Goal: Task Accomplishment & Management: Complete application form

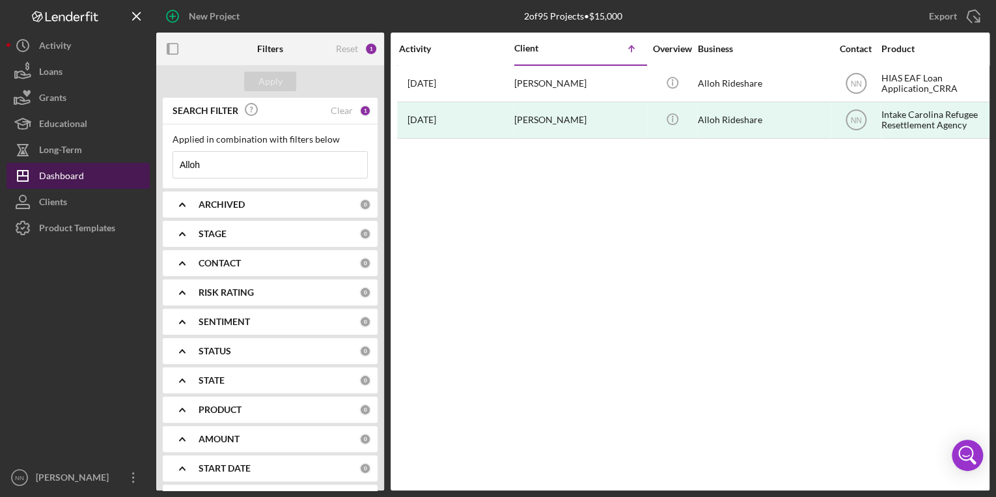
click at [89, 182] on button "Icon/Dashboard Dashboard" at bounding box center [78, 176] width 143 height 26
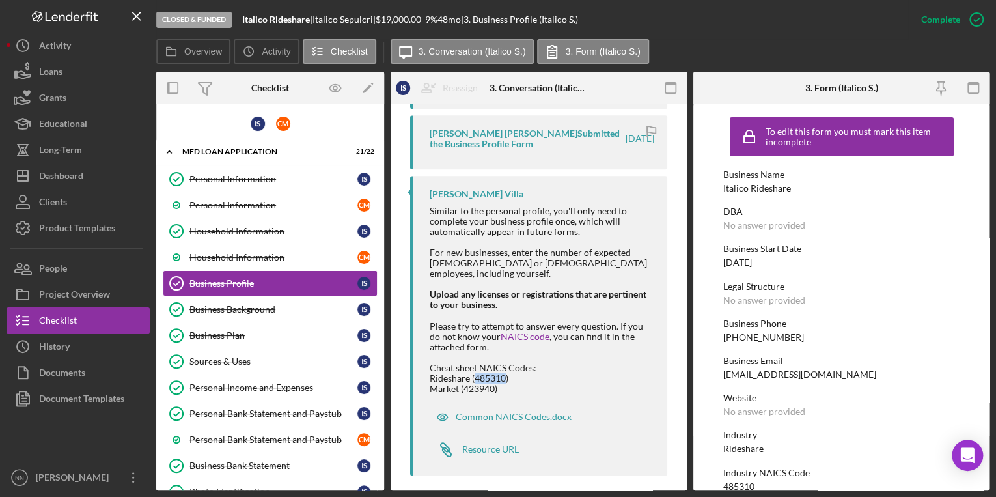
scroll to position [208, 0]
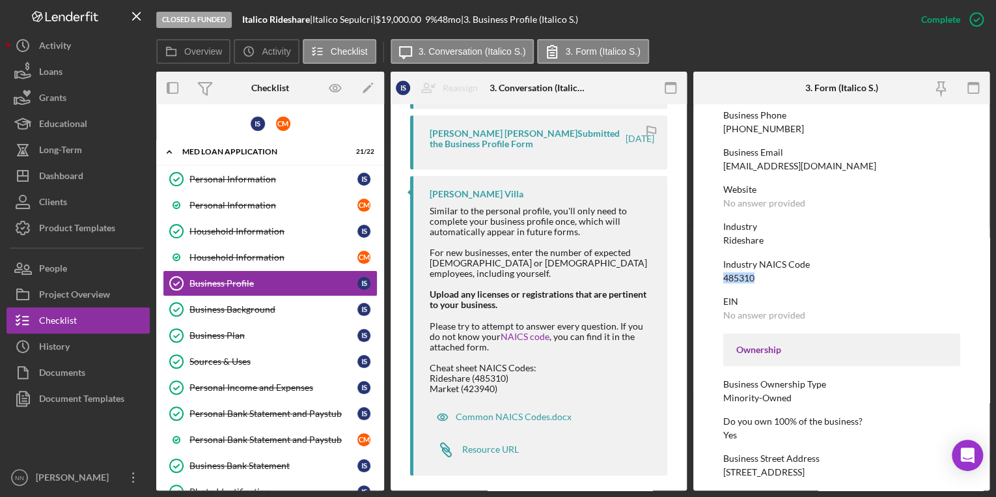
drag, startPoint x: 771, startPoint y: 275, endPoint x: 721, endPoint y: 274, distance: 49.5
click at [721, 274] on form "To edit this form you must mark this item incomplete Business Name Italico Ride…" at bounding box center [841, 297] width 296 height 386
copy div "485310"
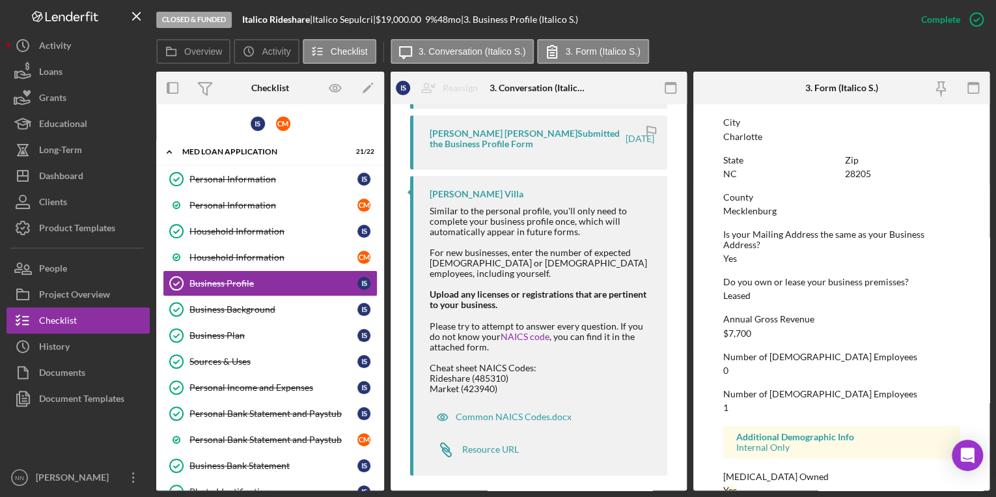
scroll to position [606, 0]
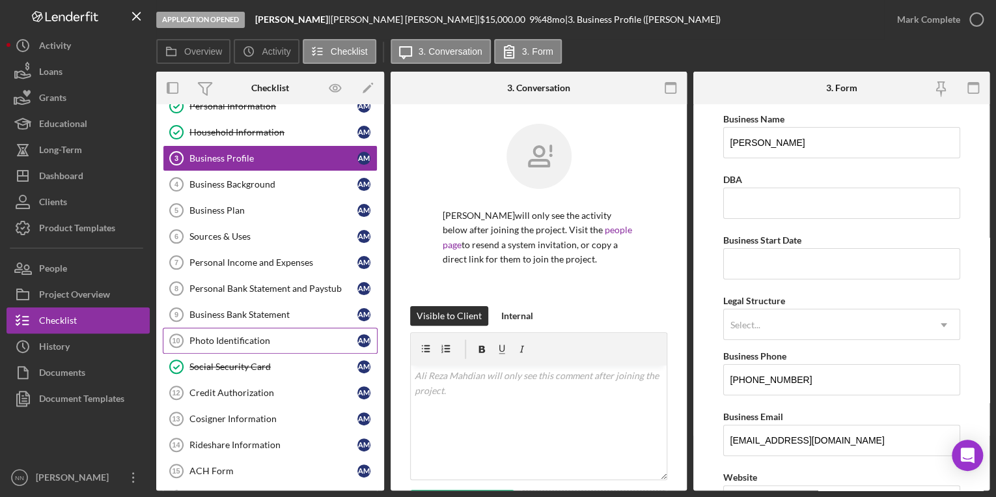
scroll to position [104, 0]
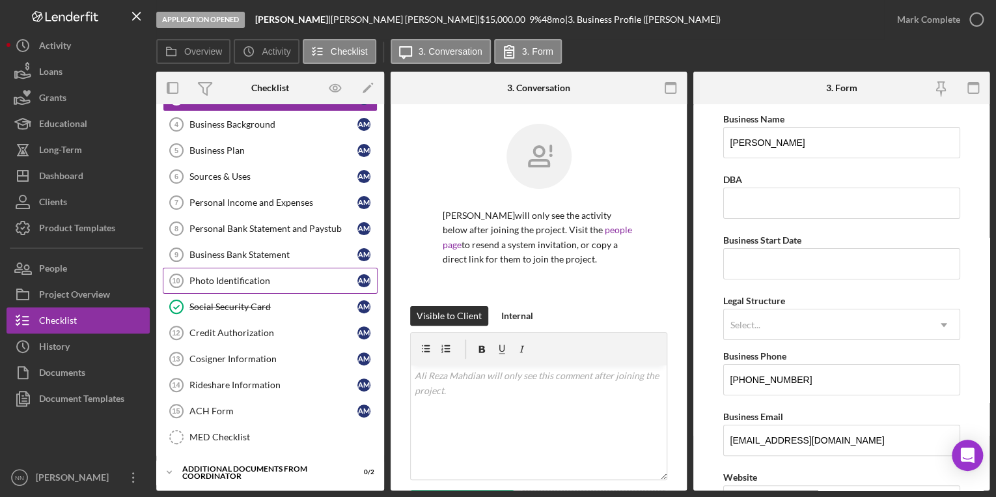
click at [243, 275] on div "Photo Identification" at bounding box center [273, 280] width 168 height 10
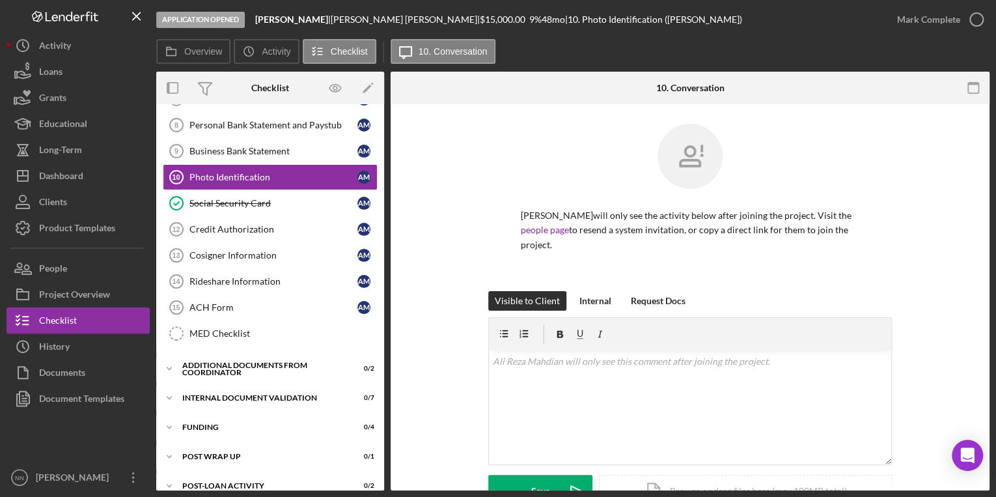
scroll to position [208, 0]
click at [234, 307] on div "ACH Form" at bounding box center [273, 306] width 168 height 10
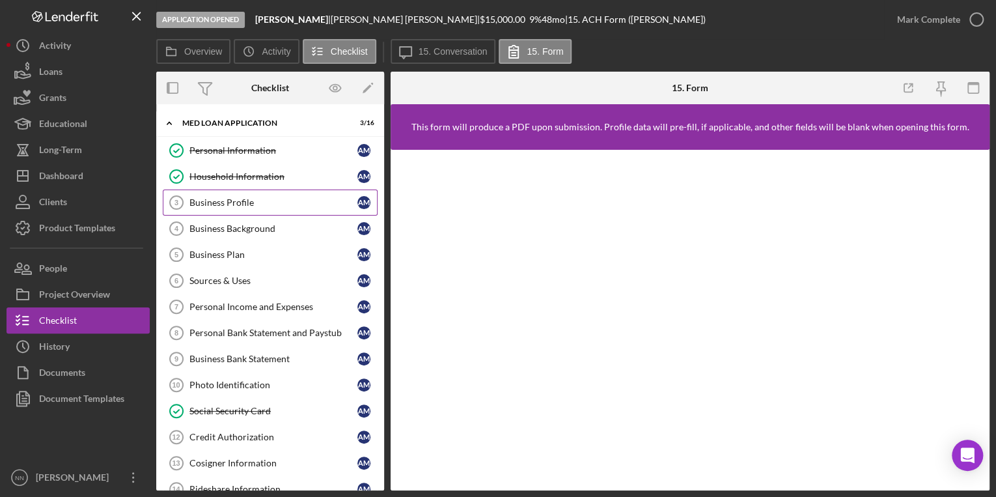
click at [264, 206] on div "Business Profile" at bounding box center [273, 202] width 168 height 10
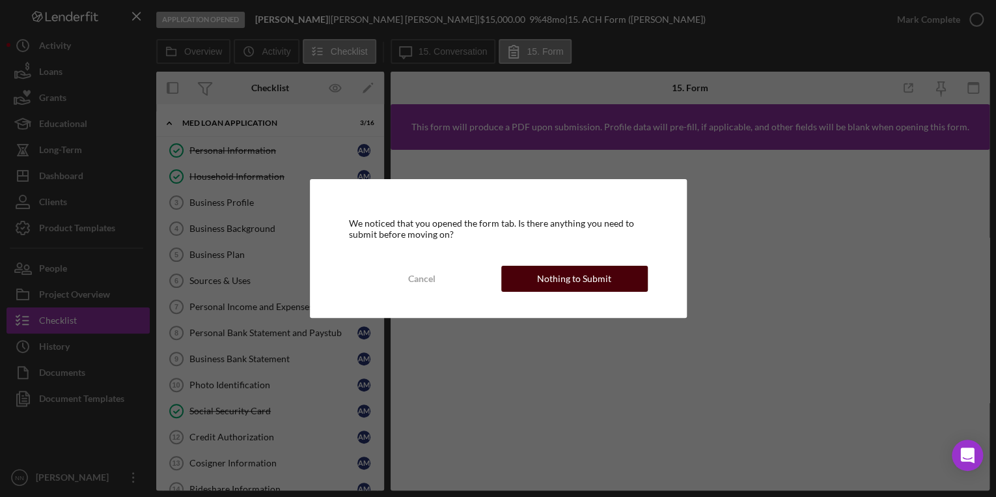
click at [588, 284] on div "Nothing to Submit" at bounding box center [574, 279] width 74 height 26
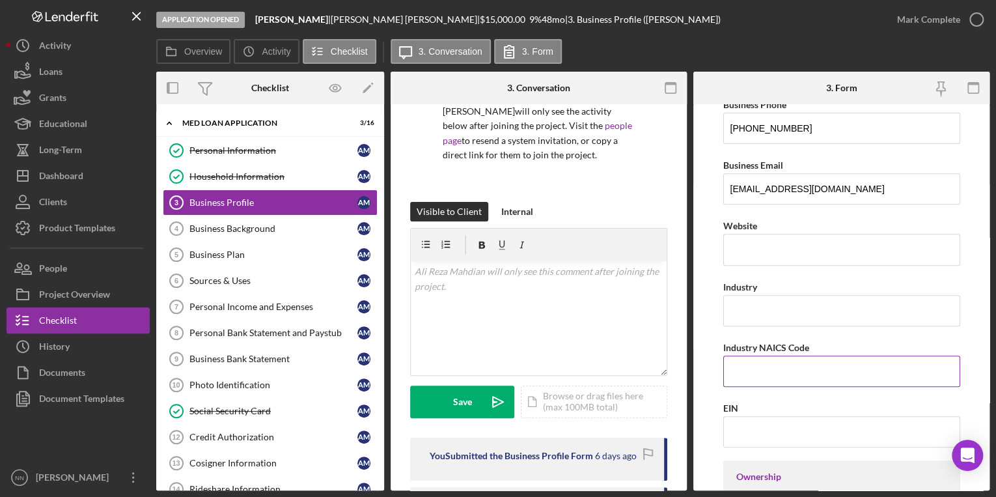
scroll to position [312, 0]
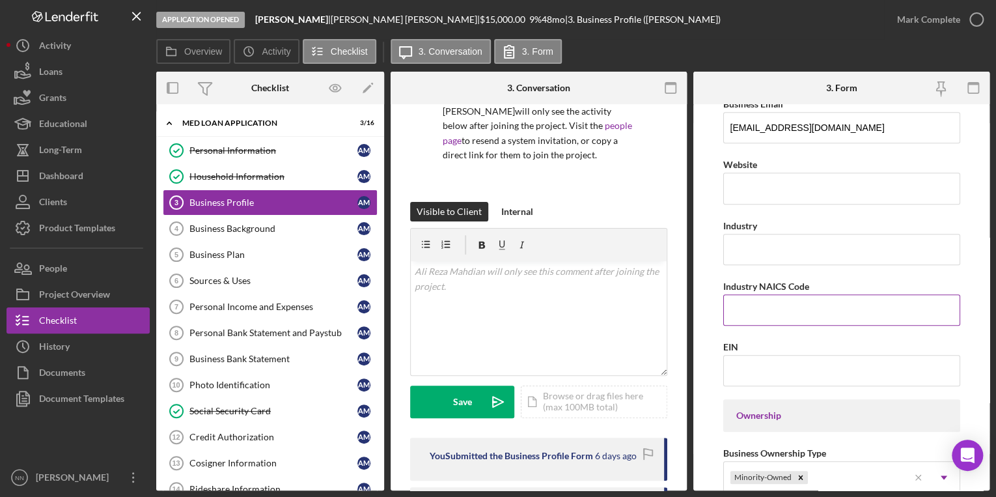
click at [784, 315] on input "Industry NAICS Code" at bounding box center [841, 309] width 237 height 31
paste input "485310"
type input "485310"
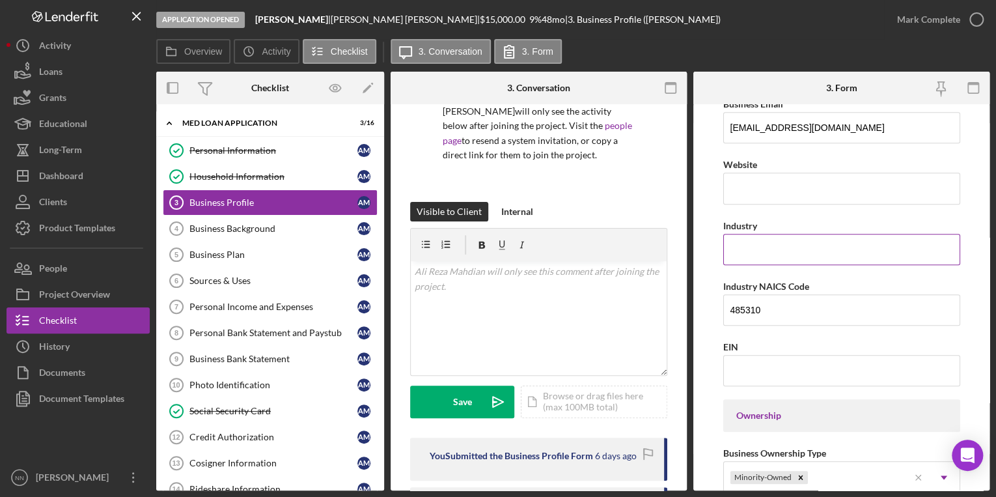
click at [768, 253] on input "Industry" at bounding box center [841, 249] width 237 height 31
click at [763, 249] on input "Industry" at bounding box center [841, 249] width 237 height 31
type input "Rideshare"
click at [966, 213] on form "Business Name Ali Reza Rideshare DBA Business Start Date Legal Structure Select…" at bounding box center [841, 297] width 296 height 386
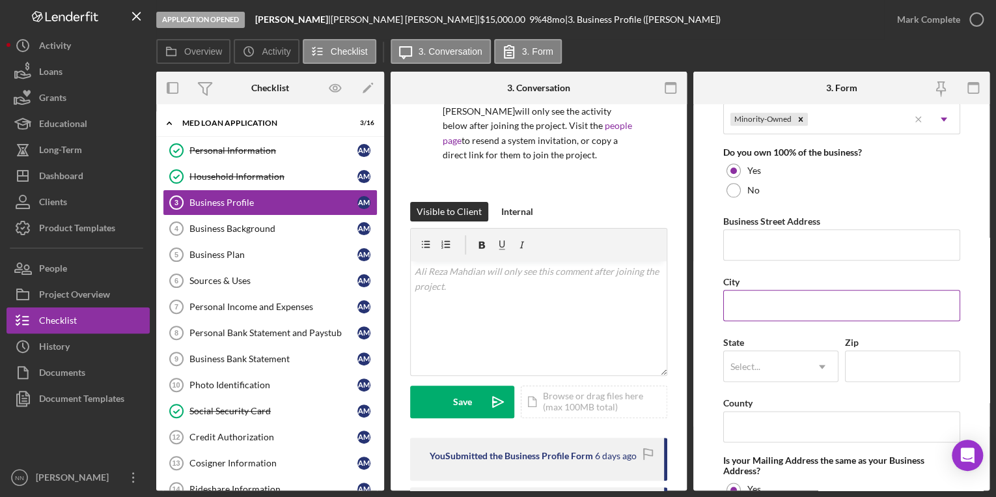
scroll to position [677, 0]
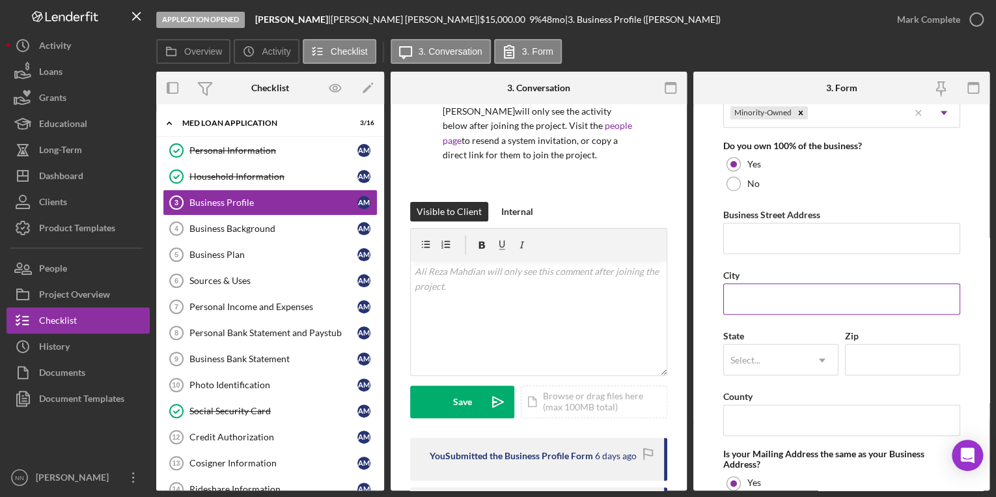
click at [786, 303] on input "City" at bounding box center [841, 298] width 237 height 31
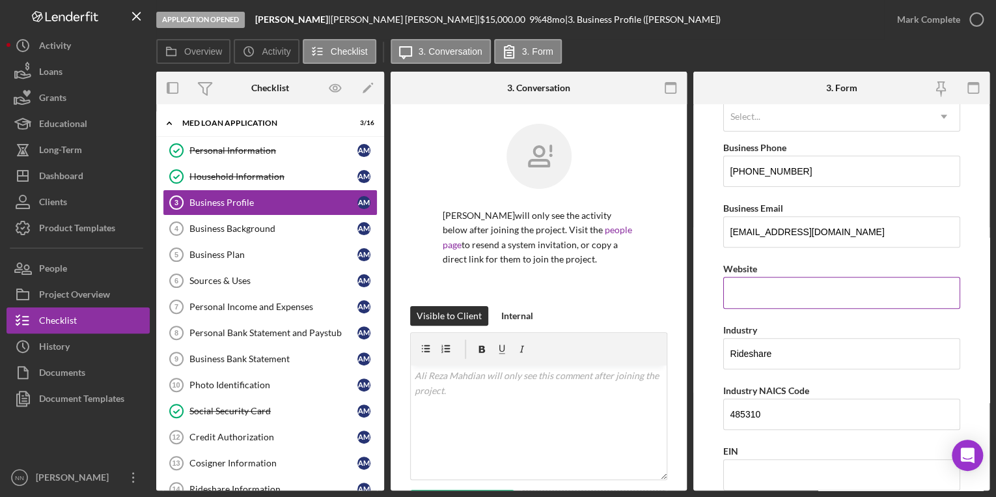
scroll to position [0, 0]
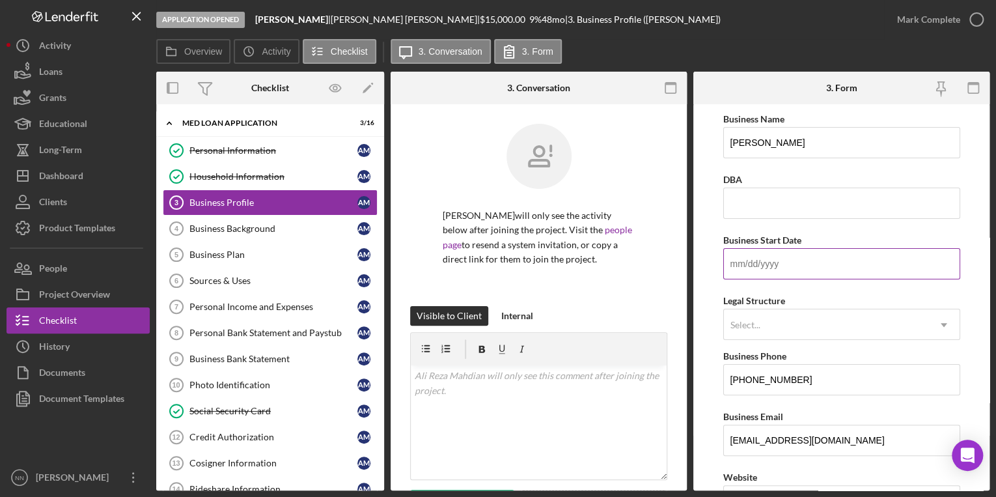
click at [789, 275] on input "Business Start Date" at bounding box center [841, 263] width 237 height 31
click at [789, 275] on input "08/01/2025" at bounding box center [841, 263] width 237 height 31
click at [793, 327] on div "Select..." at bounding box center [826, 325] width 204 height 30
click at [737, 260] on input "08/01/2025" at bounding box center [841, 263] width 237 height 31
drag, startPoint x: 750, startPoint y: 262, endPoint x: 743, endPoint y: 260, distance: 7.4
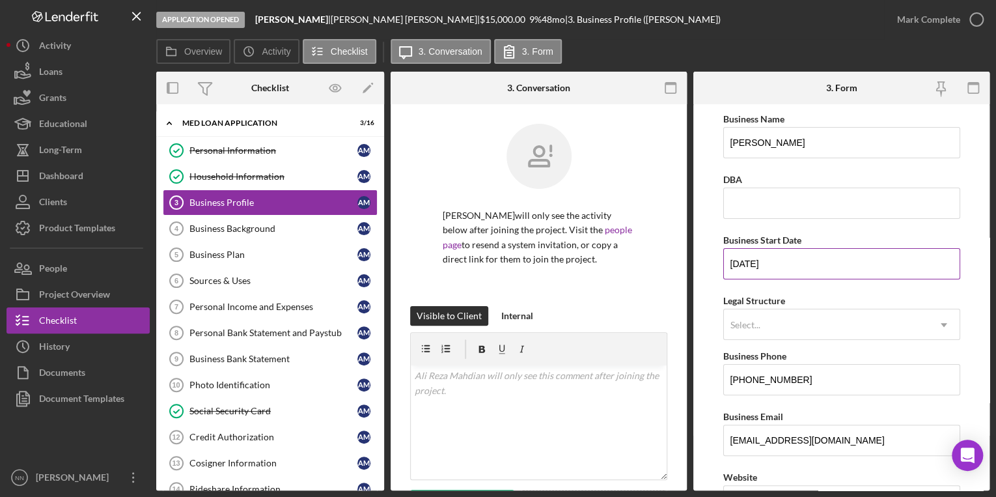
click at [743, 260] on input "07/01/2025" at bounding box center [841, 263] width 237 height 31
type input "07/31/2025"
click at [785, 294] on div "Legal Structure Select... Icon/Dropdown Arrow" at bounding box center [841, 316] width 237 height 48
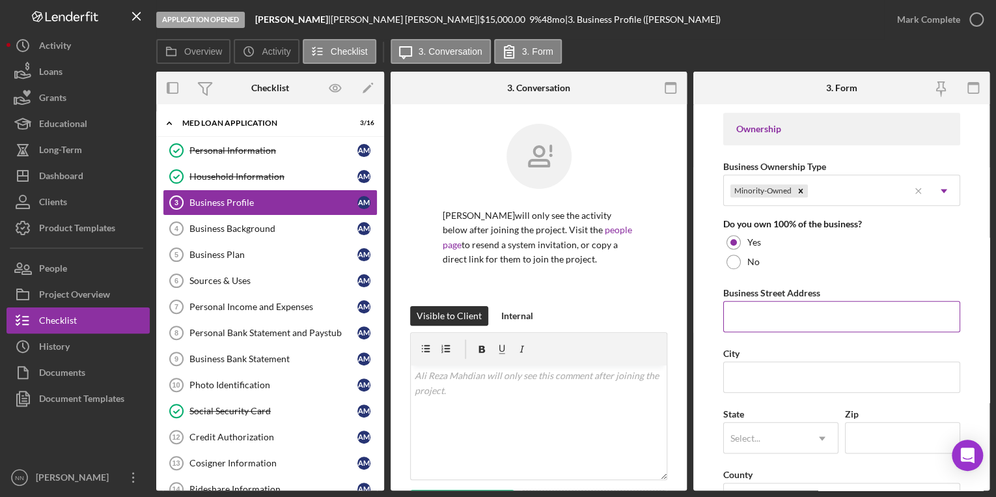
scroll to position [677, 0]
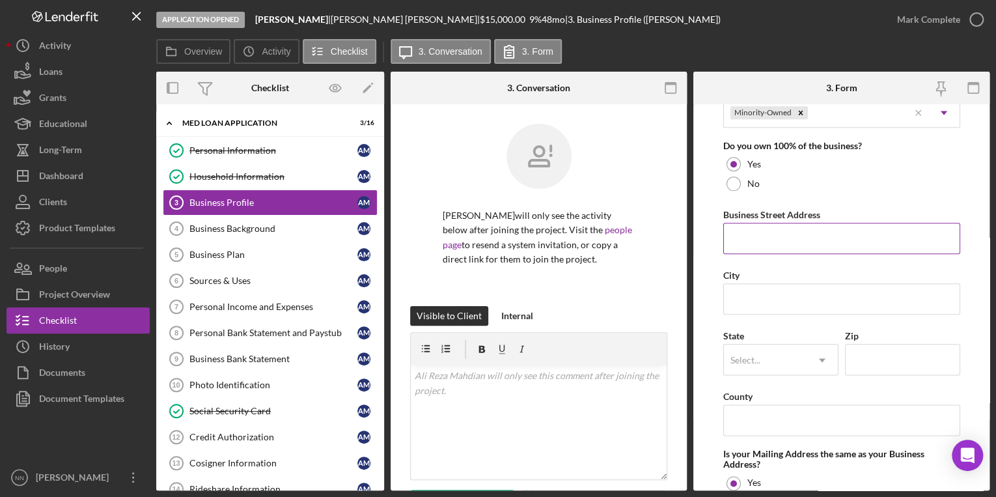
click at [767, 241] on input "Business Street Address" at bounding box center [841, 238] width 237 height 31
paste input "1112 Scaleybark"
click at [832, 235] on input "1112 Scaleybark Rd" at bounding box center [841, 238] width 237 height 31
type input "1112 Scaleybark Rd Apt A-108"
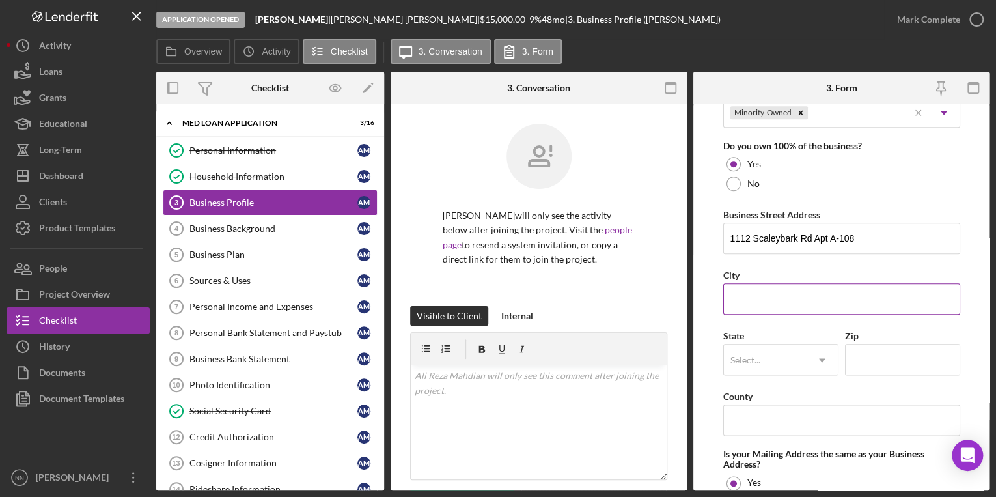
click at [750, 290] on input "City" at bounding box center [841, 298] width 237 height 31
type input "Charlotte"
type input "28212"
type input "North Carolina"
type input "$20,000"
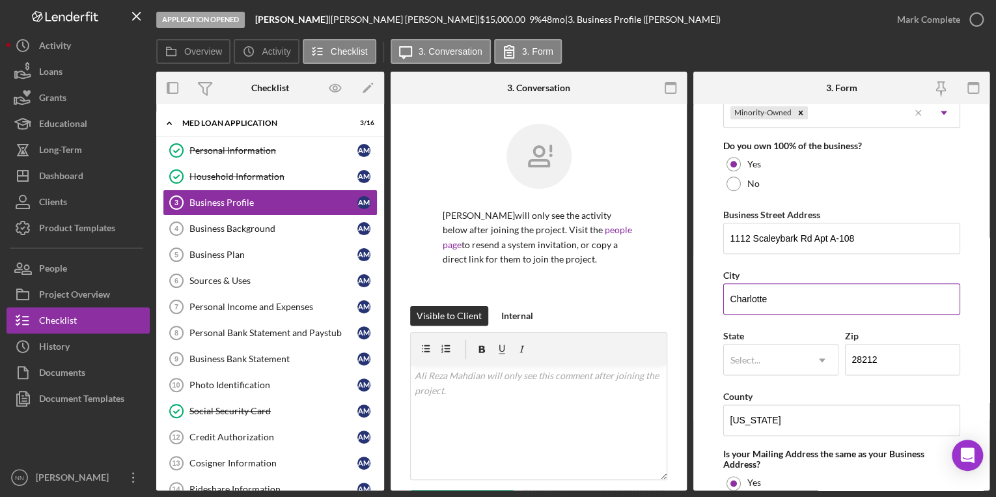
type input "0"
drag, startPoint x: 884, startPoint y: 362, endPoint x: 811, endPoint y: 349, distance: 74.0
click at [811, 350] on div "State Select... Icon/Dropdown Arrow Zip 28212" at bounding box center [841, 357] width 237 height 61
type input "28209"
click at [806, 372] on icon "Icon/Dropdown Arrow" at bounding box center [821, 359] width 31 height 31
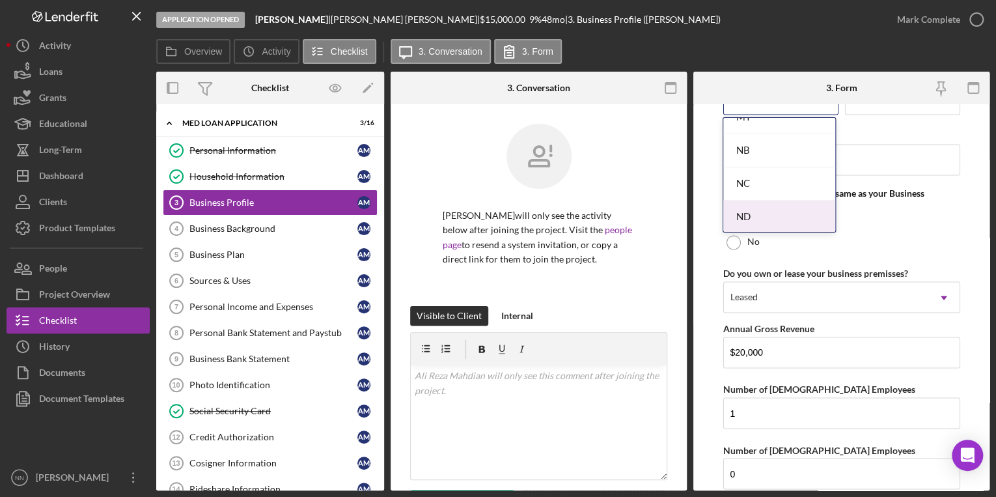
scroll to position [1302, 0]
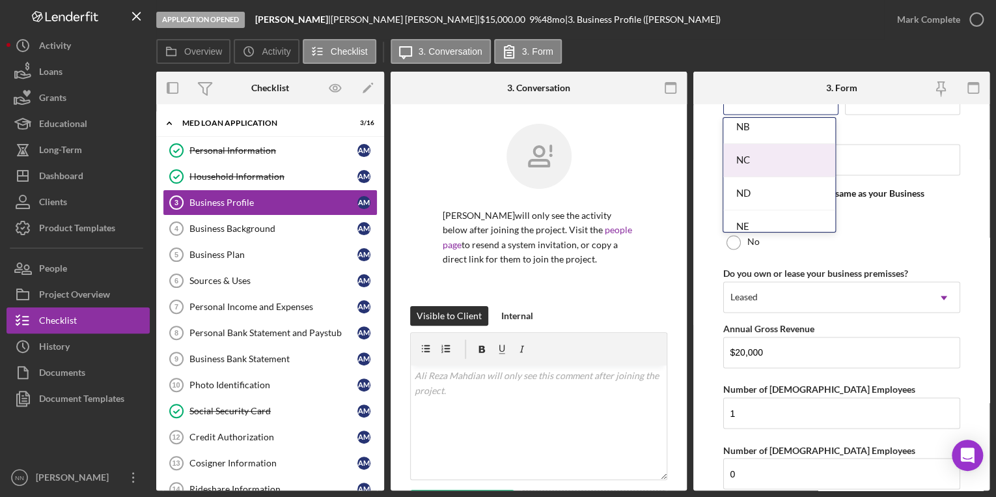
click at [776, 159] on div "NC" at bounding box center [779, 160] width 113 height 33
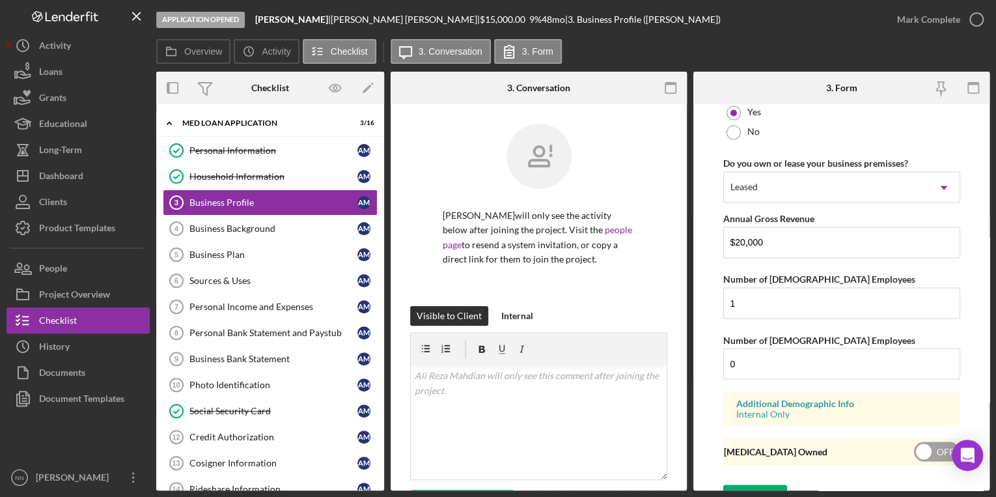
scroll to position [1065, 0]
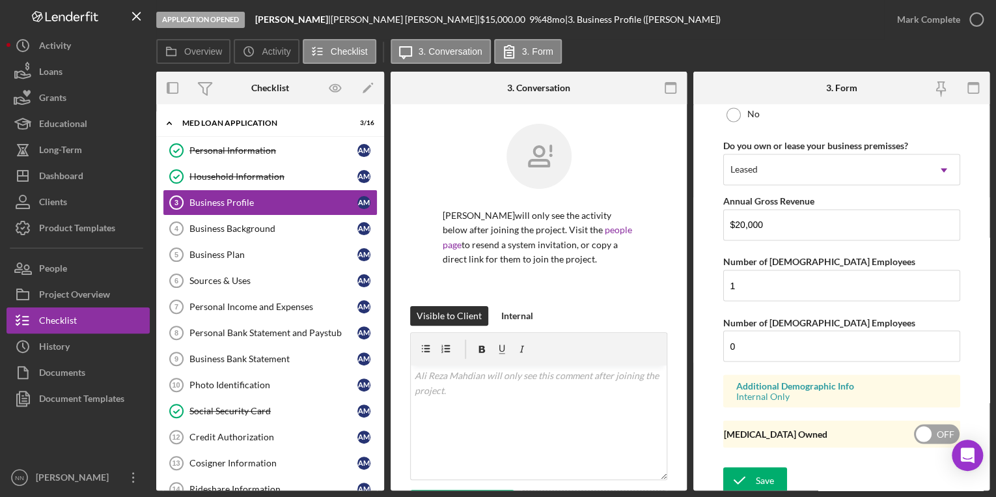
click at [930, 428] on input "checkbox" at bounding box center [937, 434] width 46 height 20
checkbox input "true"
click at [752, 480] on icon "submit" at bounding box center [739, 479] width 33 height 33
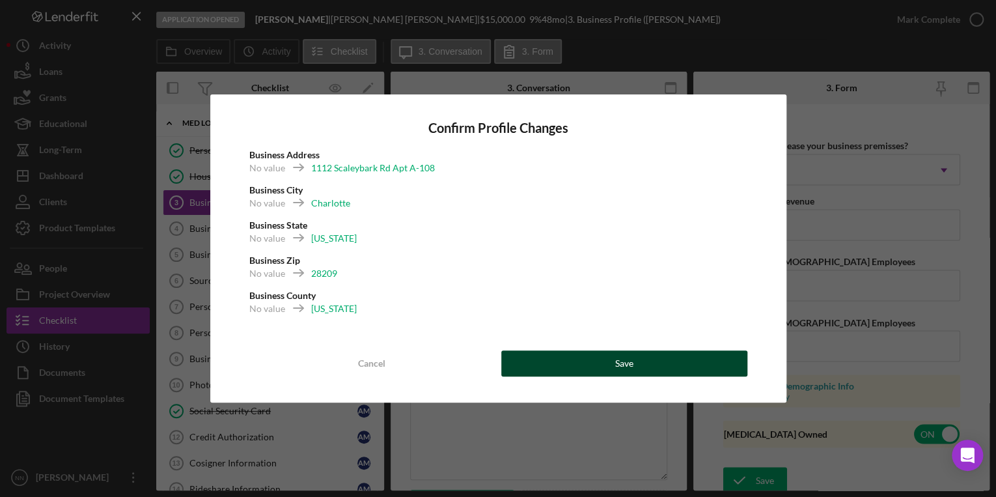
click at [550, 357] on button "Save" at bounding box center [624, 363] width 246 height 26
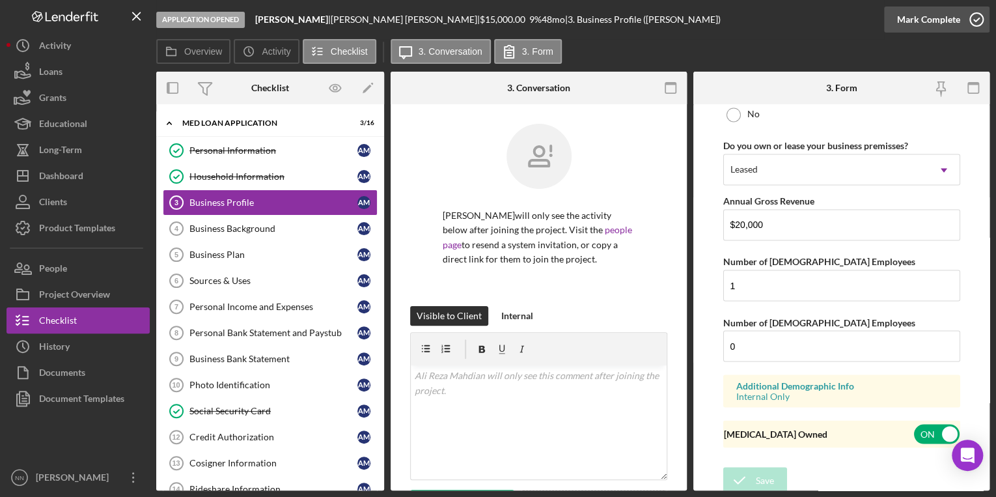
click at [978, 16] on icon "button" at bounding box center [976, 19] width 33 height 33
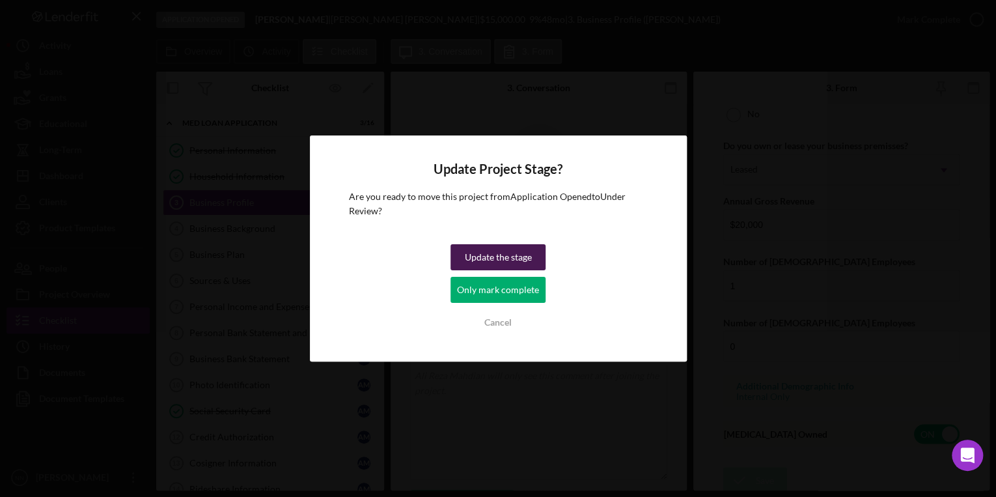
click at [536, 255] on button "Update the stage" at bounding box center [497, 257] width 95 height 26
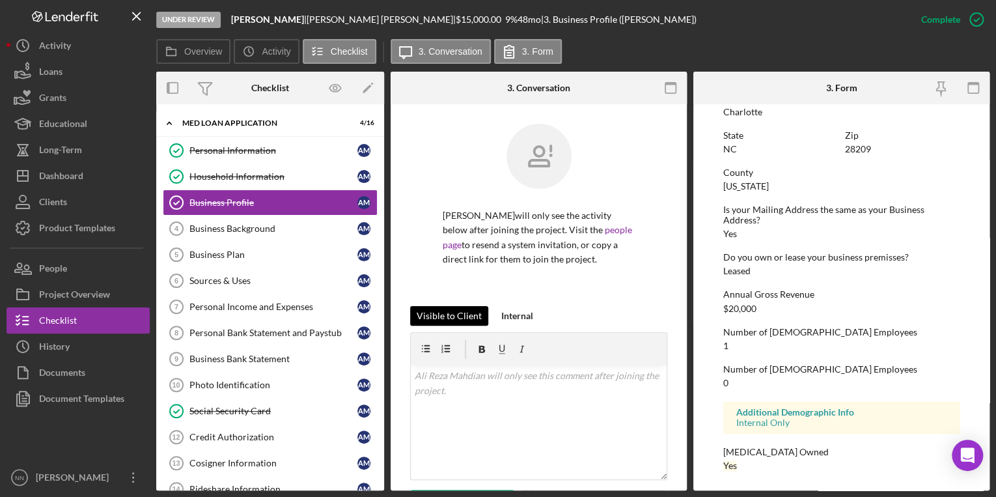
scroll to position [606, 0]
click at [253, 230] on div "Business Background" at bounding box center [273, 228] width 168 height 10
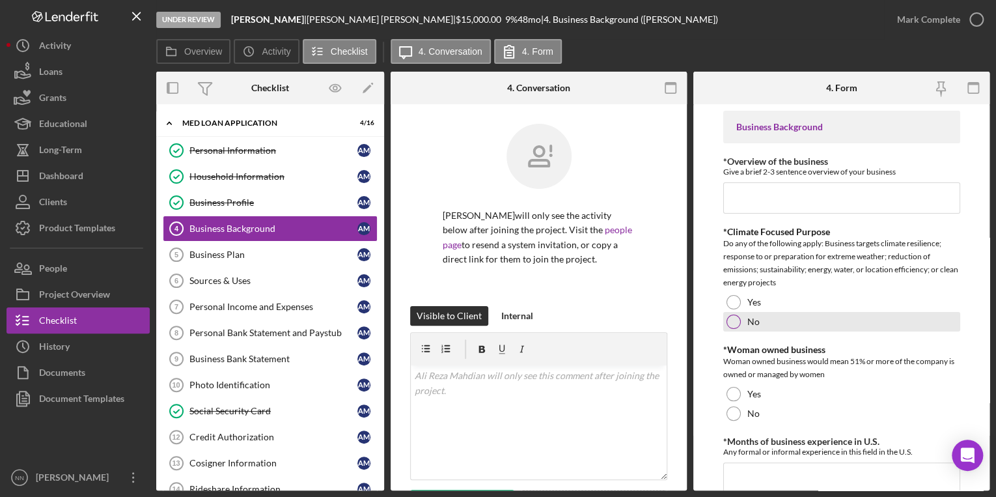
click at [743, 318] on div "No" at bounding box center [841, 322] width 237 height 20
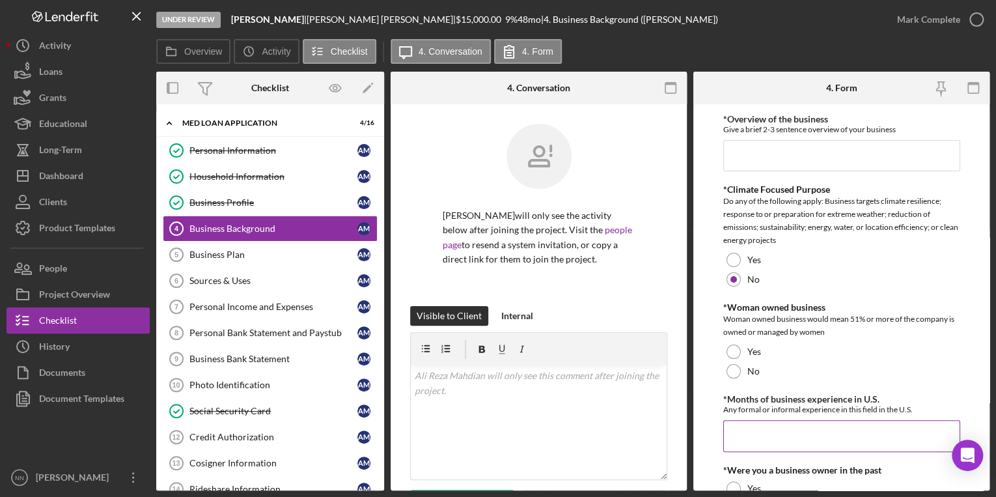
scroll to position [104, 0]
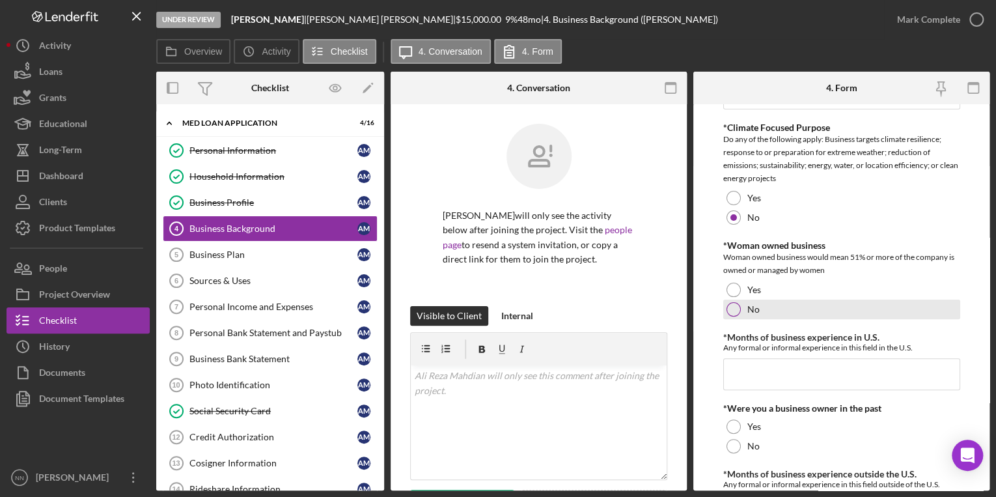
click at [732, 307] on div at bounding box center [733, 309] width 14 height 14
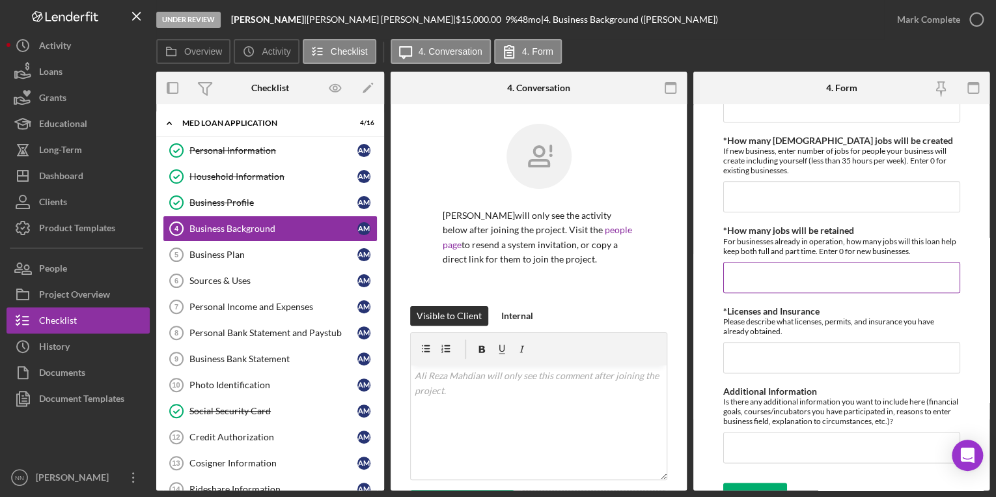
scroll to position [695, 0]
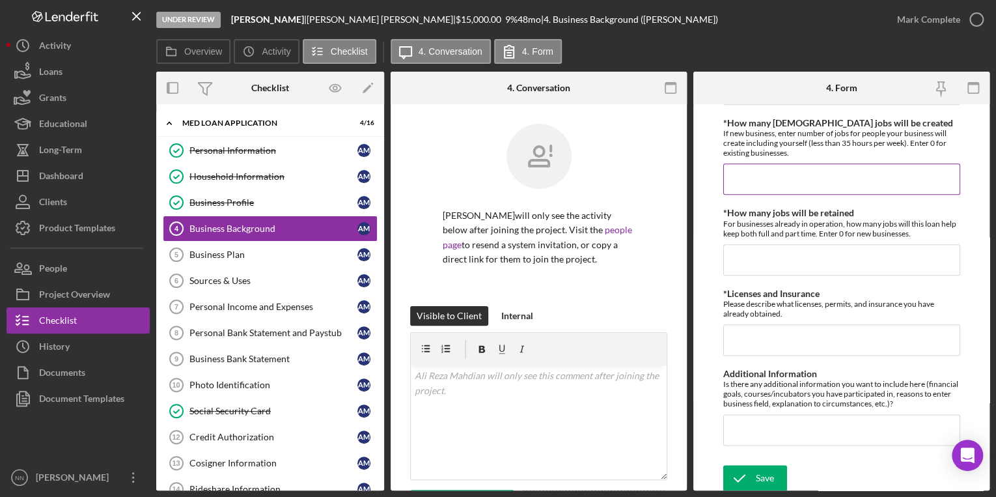
click at [795, 182] on input "*How many part time jobs will be created" at bounding box center [841, 178] width 237 height 31
type input "1"
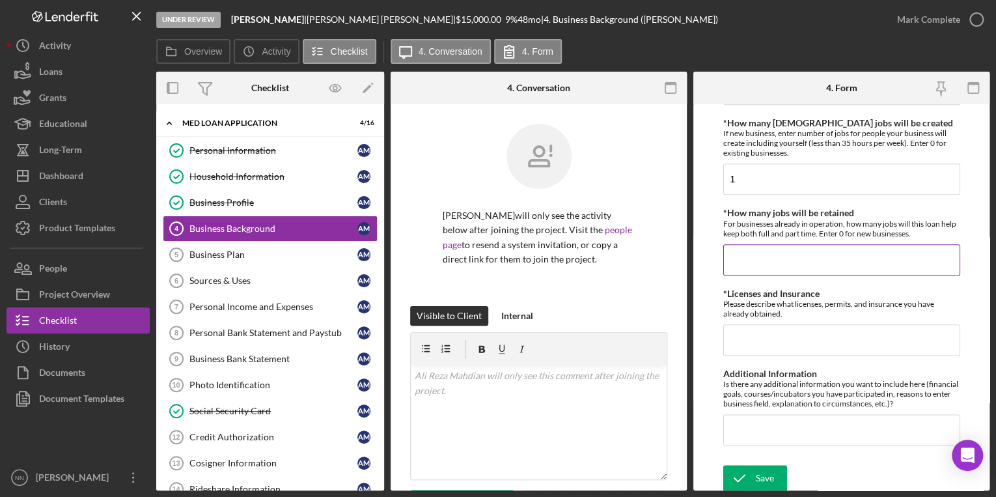
click at [771, 254] on input "*How many jobs will be retained" at bounding box center [841, 259] width 237 height 31
drag, startPoint x: 745, startPoint y: 260, endPoint x: 728, endPoint y: 258, distance: 16.3
click at [728, 258] on input "0" at bounding box center [841, 259] width 237 height 31
type input "0"
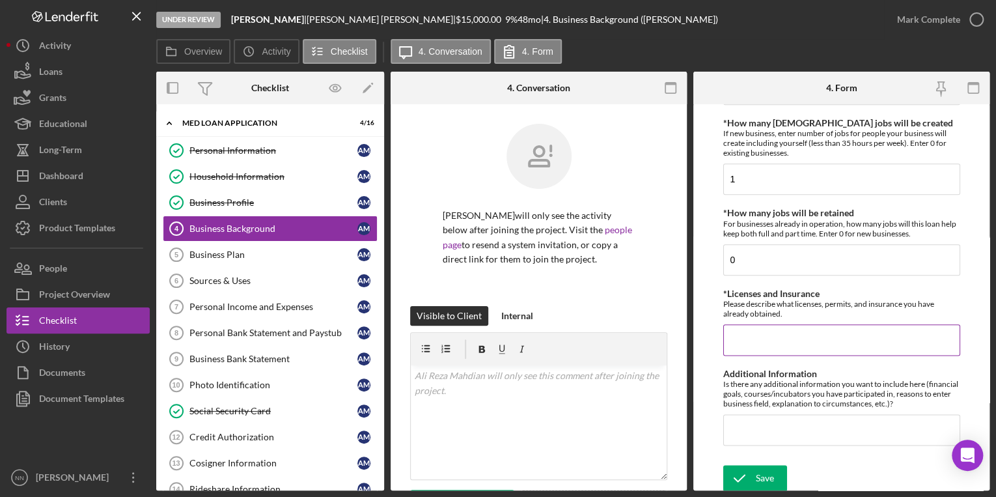
click at [773, 305] on div "Please describe what licenses, permits, and insurance you have already obtained." at bounding box center [841, 309] width 237 height 20
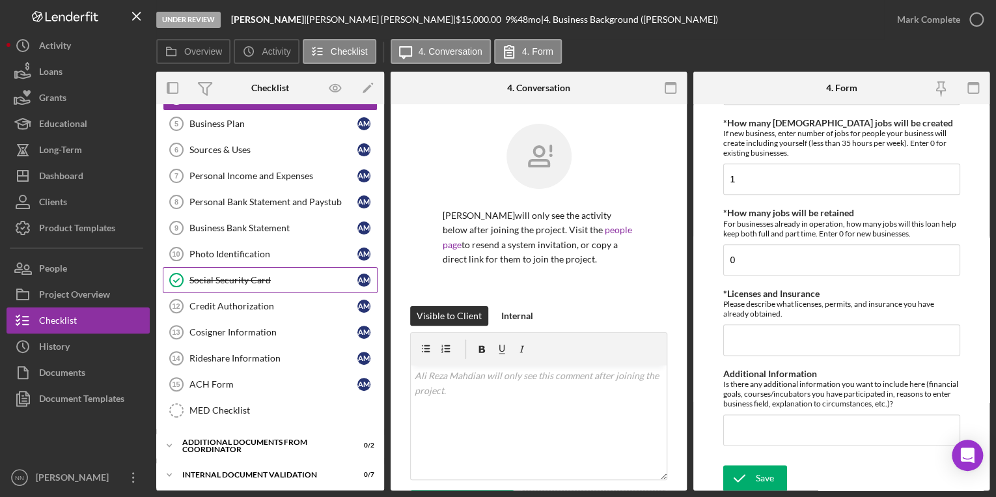
scroll to position [156, 0]
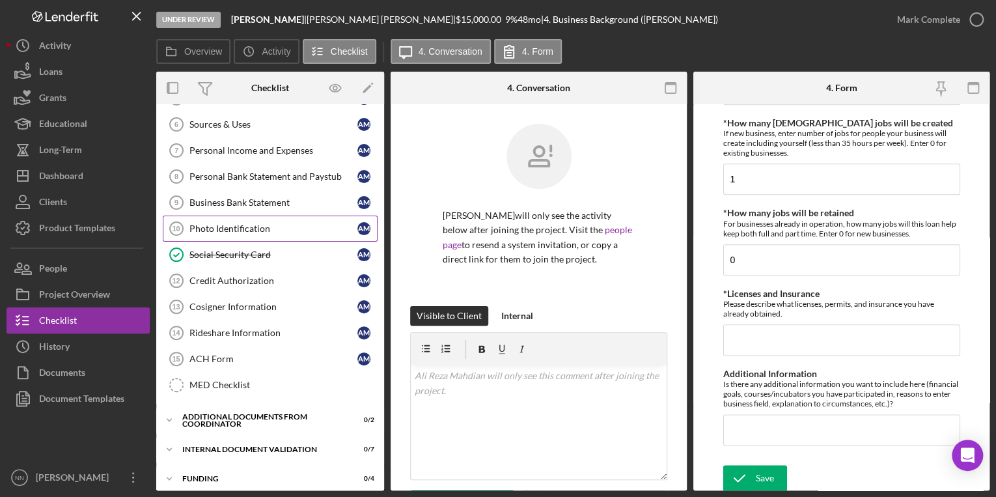
click at [260, 223] on div "Photo Identification" at bounding box center [273, 228] width 168 height 10
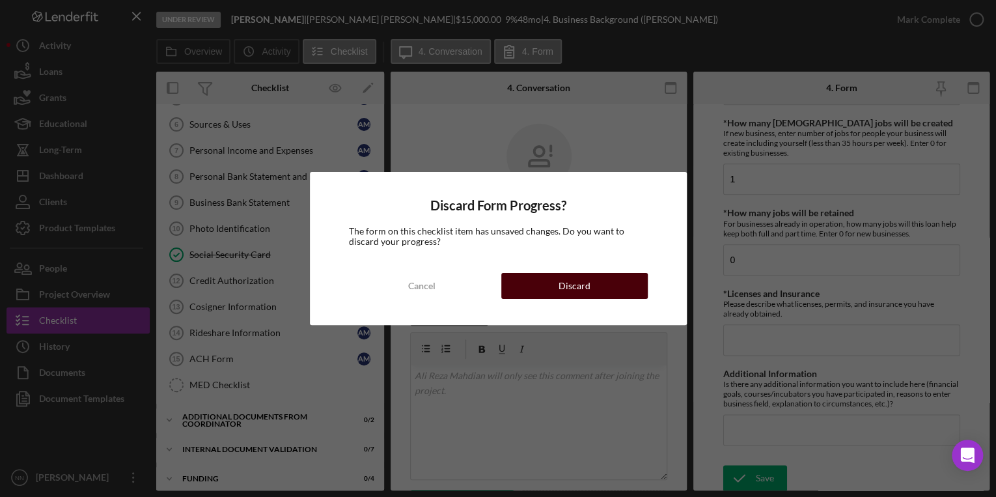
click at [573, 279] on div "Discard" at bounding box center [574, 286] width 32 height 26
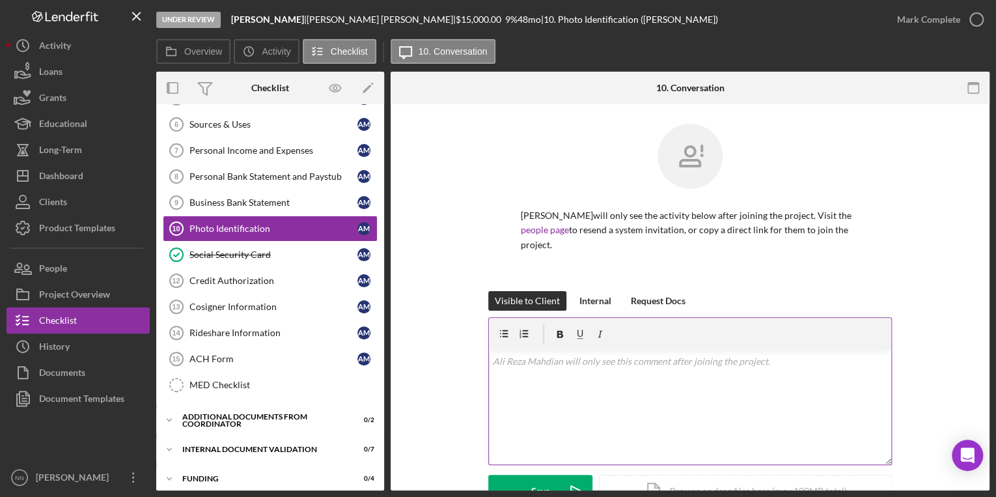
scroll to position [104, 0]
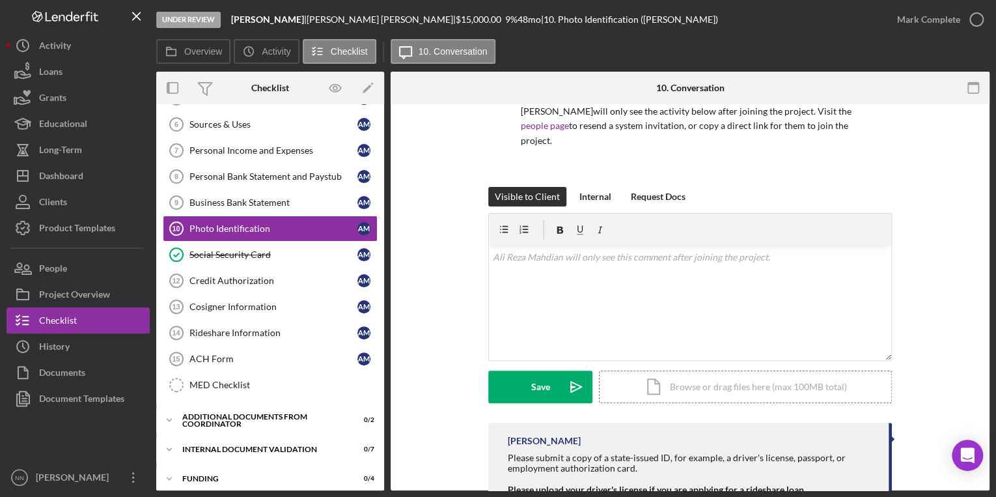
click at [698, 375] on div "Icon/Document Browse or drag files here (max 100MB total) Tap to choose files o…" at bounding box center [745, 386] width 293 height 33
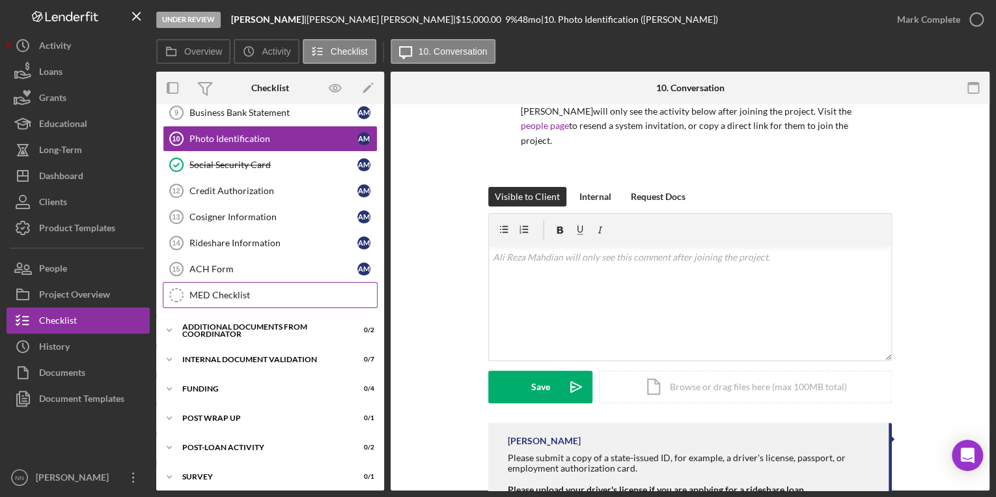
scroll to position [247, 0]
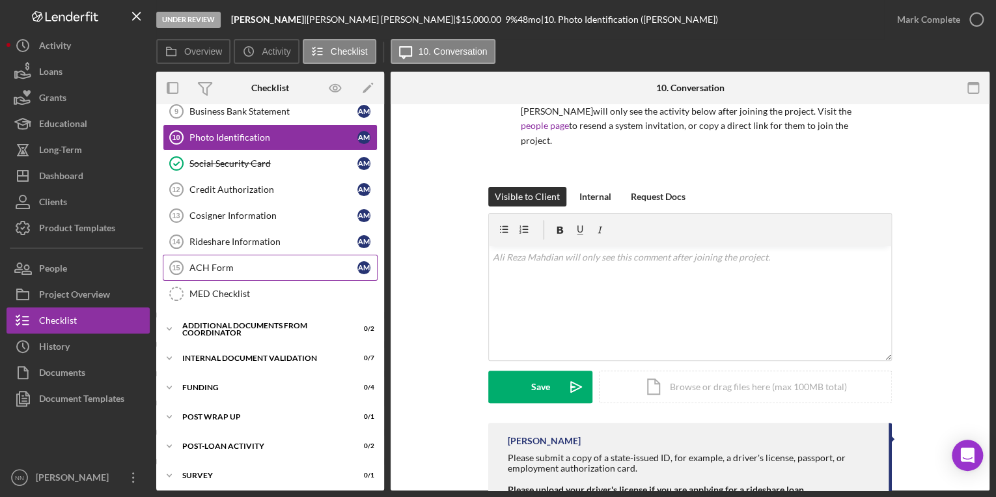
click at [266, 266] on div "ACH Form" at bounding box center [273, 267] width 168 height 10
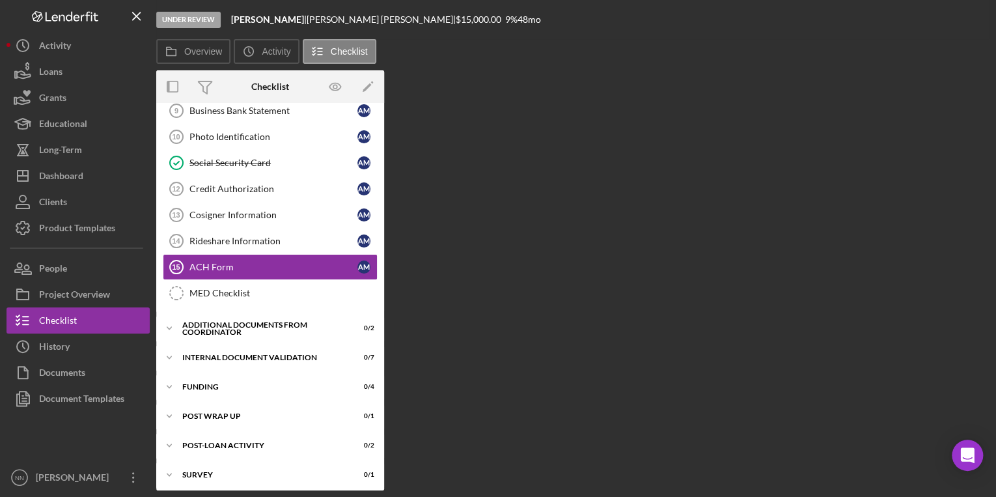
scroll to position [247, 0]
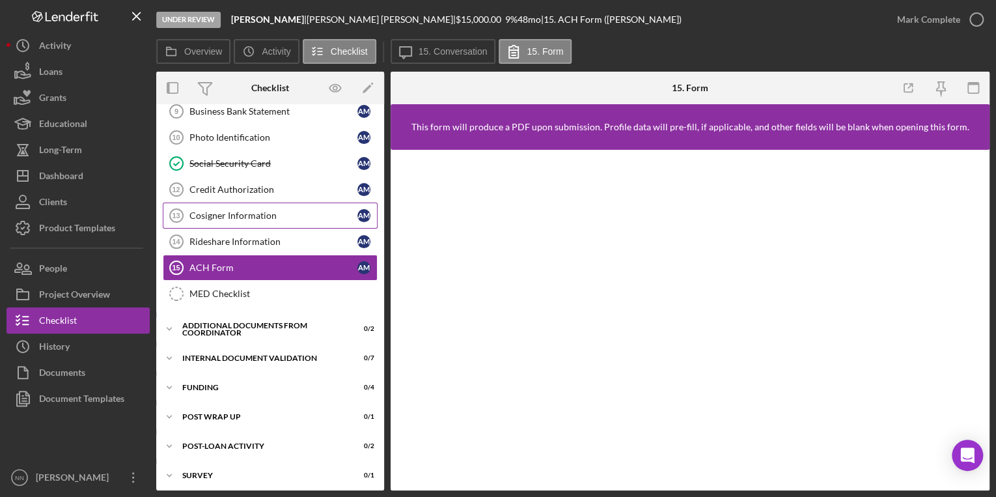
click at [286, 217] on link "Cosigner Information 13 Cosigner Information A M" at bounding box center [270, 215] width 215 height 26
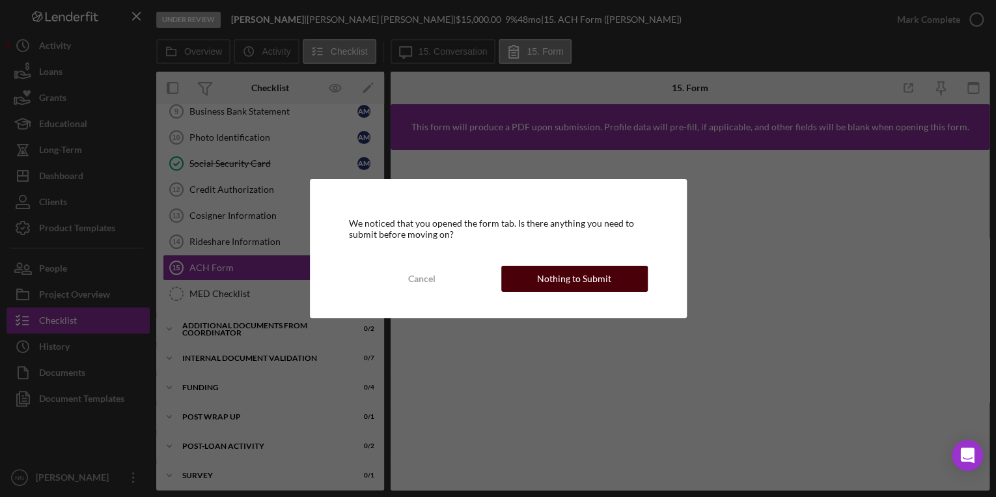
click at [534, 289] on button "Nothing to Submit" at bounding box center [574, 279] width 146 height 26
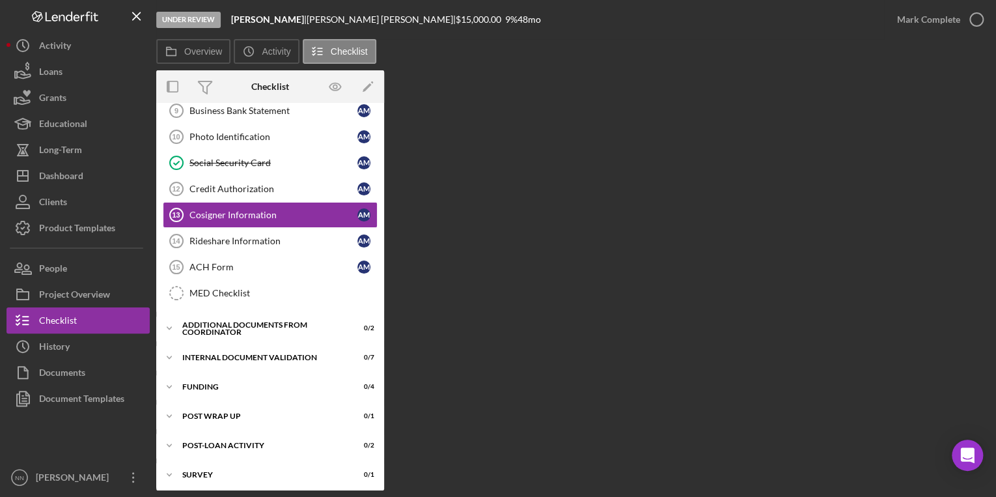
scroll to position [247, 0]
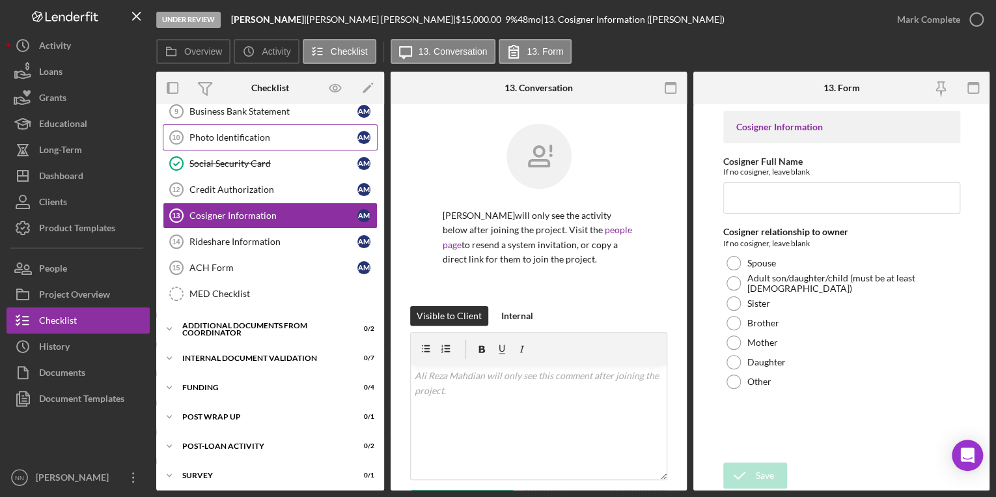
click at [310, 135] on div "Photo Identification" at bounding box center [273, 137] width 168 height 10
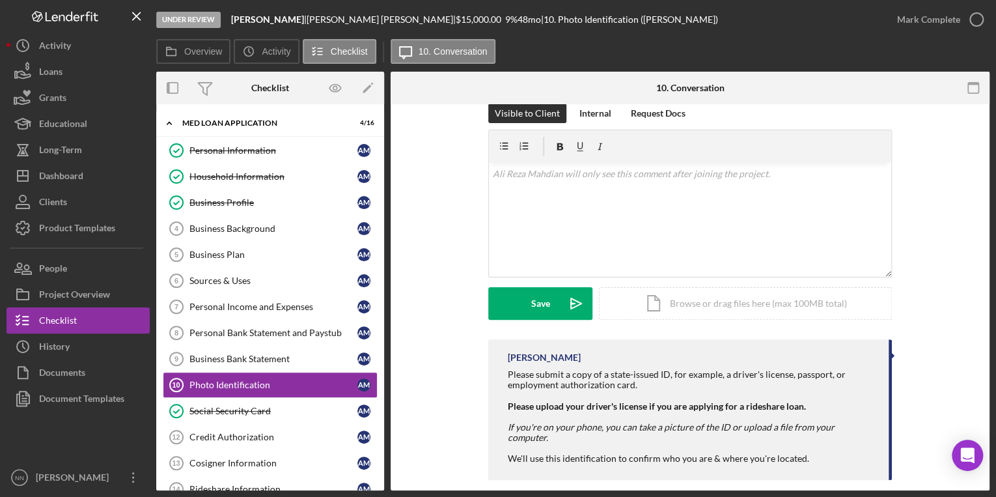
scroll to position [192, 0]
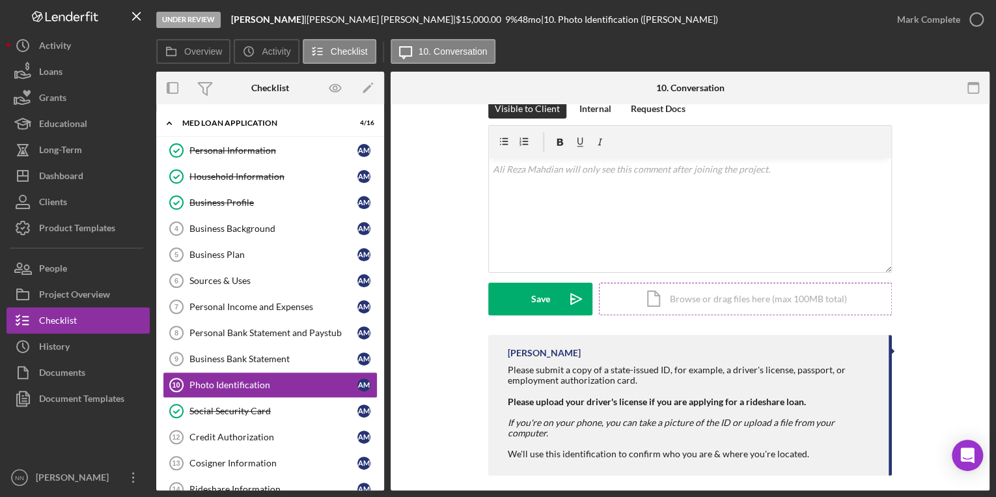
click at [734, 307] on div "Icon/Document Browse or drag files here (max 100MB total) Tap to choose files o…" at bounding box center [745, 298] width 293 height 33
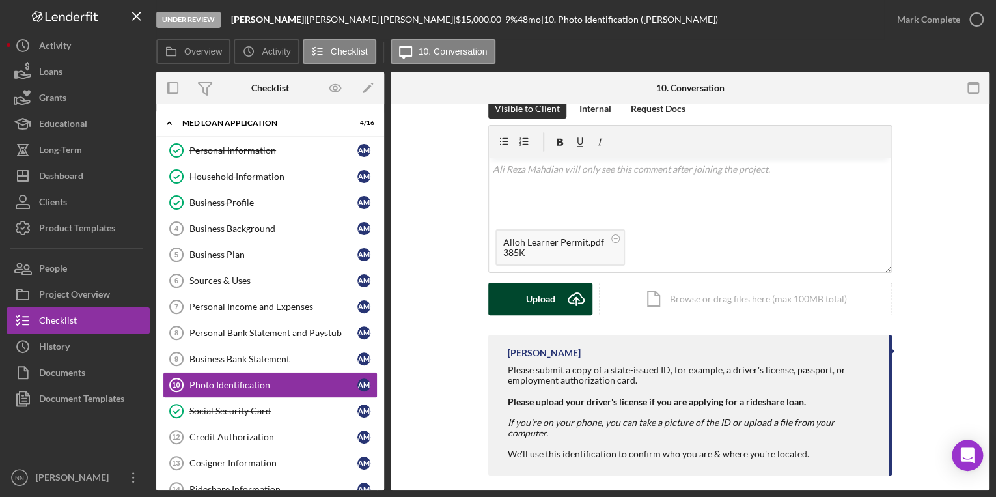
click at [543, 301] on div "Upload" at bounding box center [540, 298] width 29 height 33
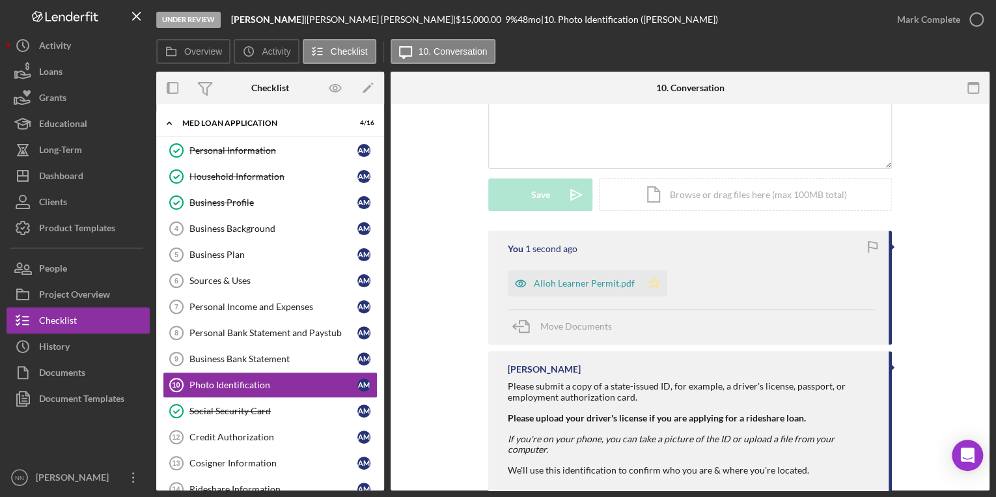
click at [650, 288] on icon "Icon/Star" at bounding box center [654, 283] width 26 height 26
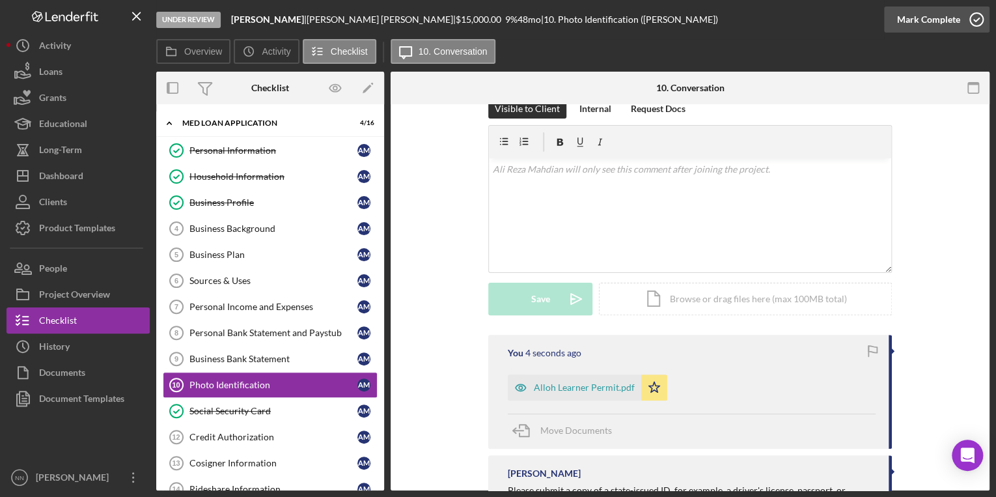
click at [968, 21] on icon "button" at bounding box center [976, 19] width 33 height 33
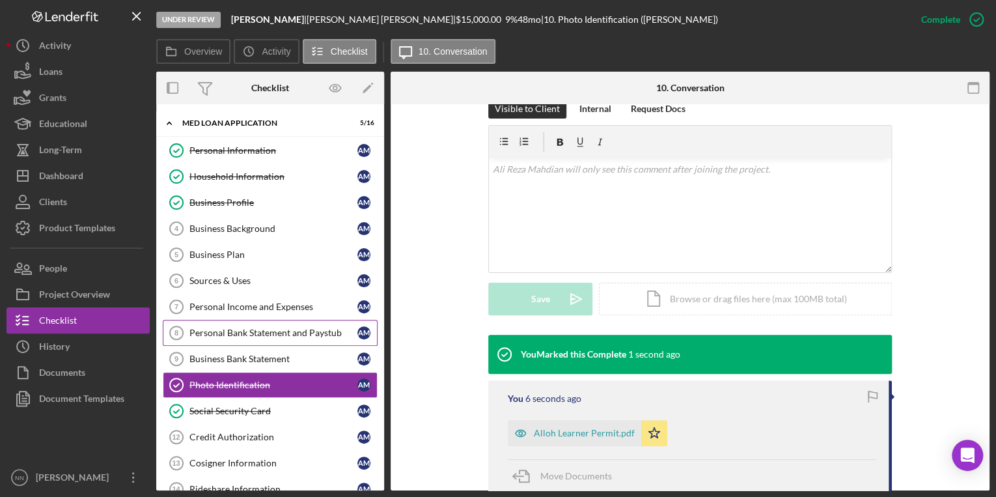
click at [265, 329] on div "Personal Bank Statement and Paystub" at bounding box center [273, 332] width 168 height 10
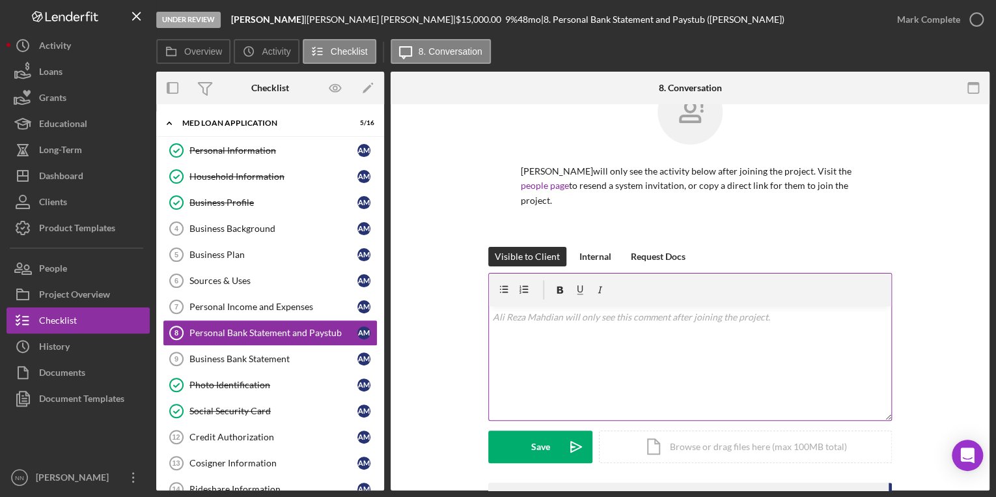
scroll to position [104, 0]
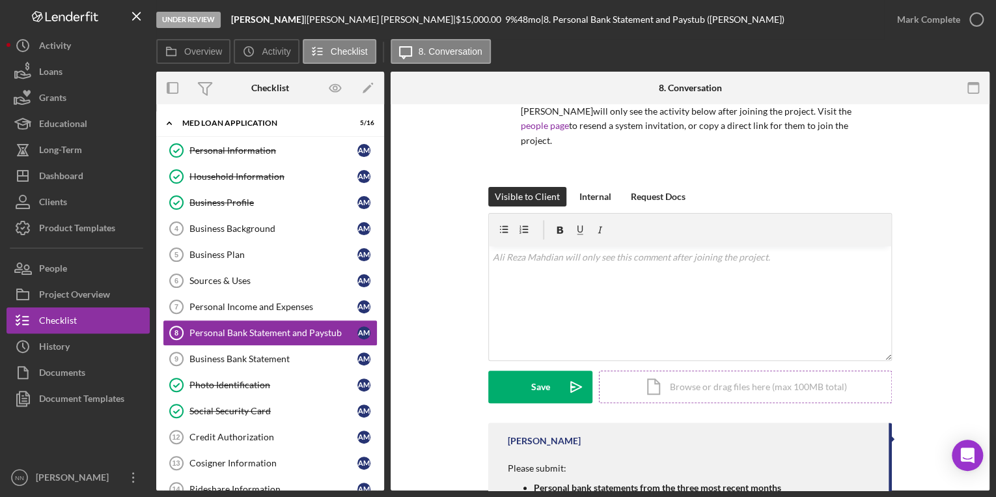
click at [720, 390] on div "Icon/Document Browse or drag files here (max 100MB total) Tap to choose files o…" at bounding box center [745, 386] width 293 height 33
click at [224, 393] on link "Photo Identification Photo Identification A M" at bounding box center [270, 385] width 215 height 26
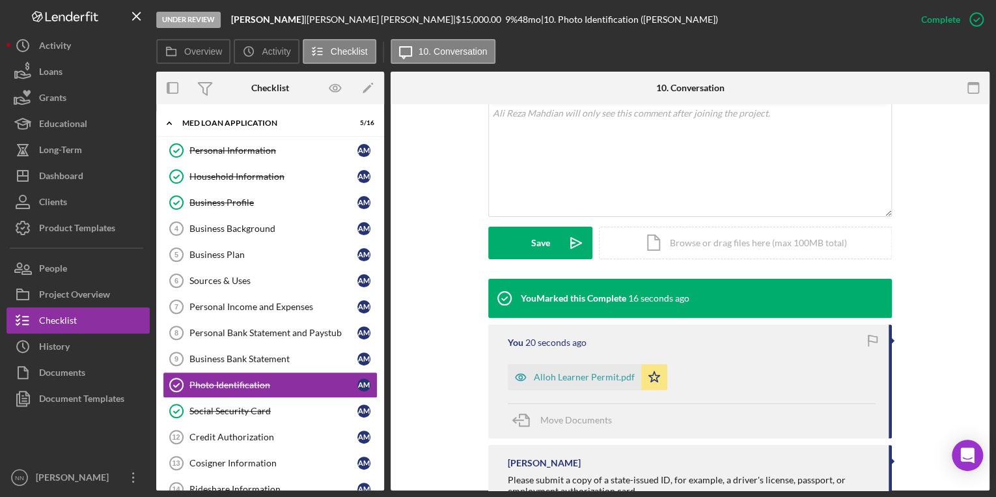
scroll to position [312, 0]
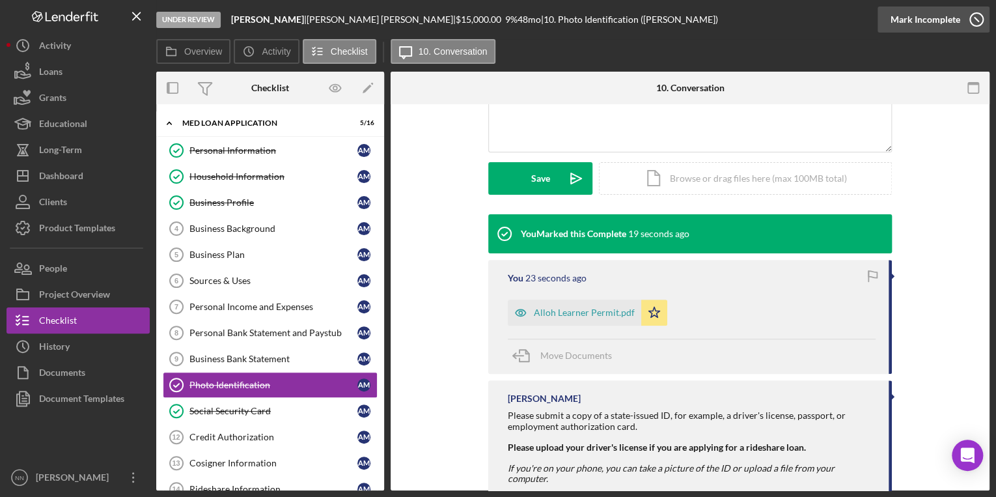
click at [974, 24] on icon "button" at bounding box center [976, 19] width 33 height 33
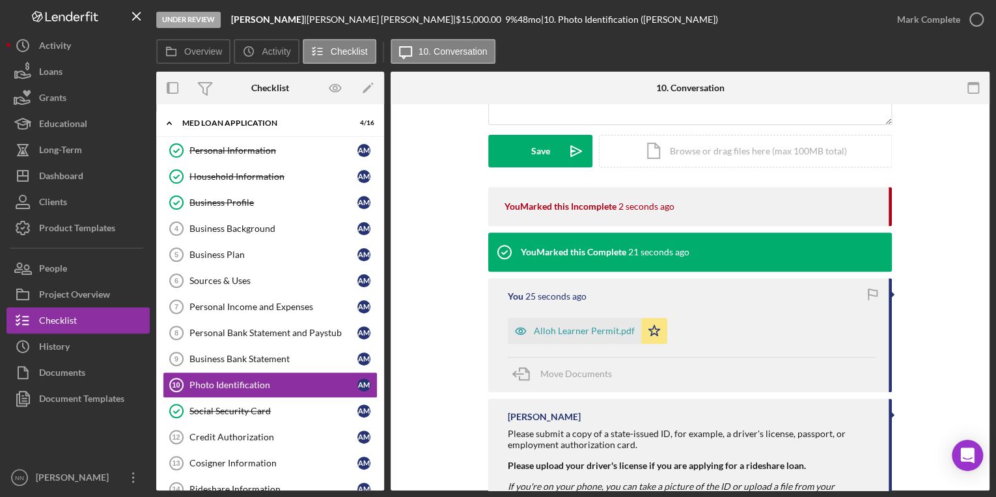
scroll to position [364, 0]
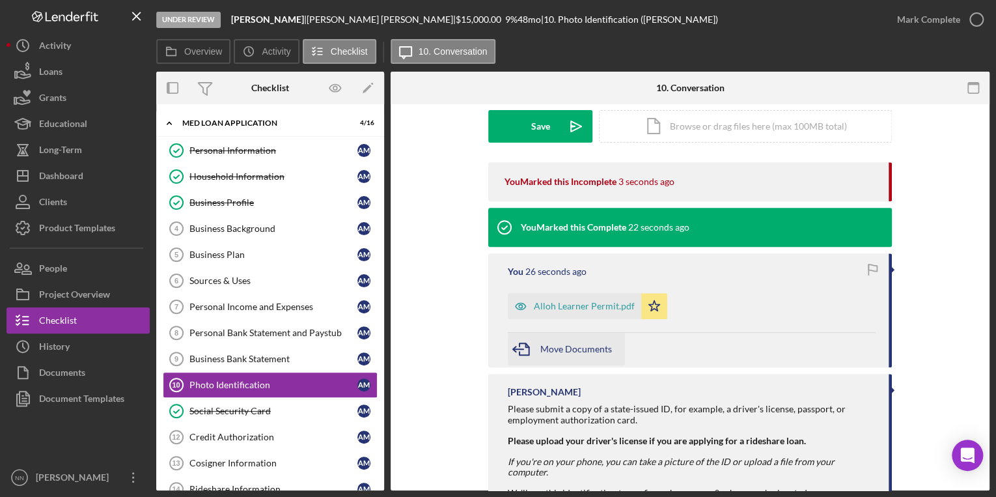
click at [586, 348] on span "Move Documents" at bounding box center [576, 348] width 72 height 11
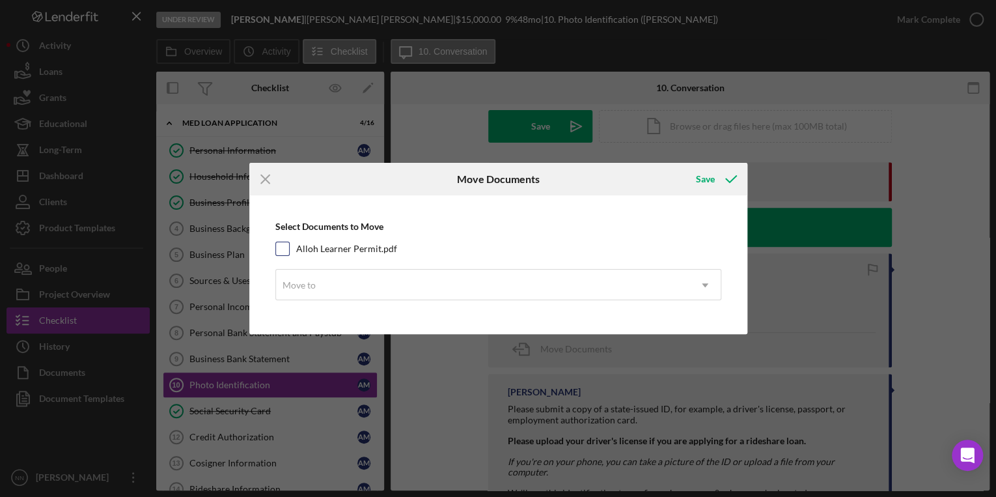
click at [289, 251] on div "Alloh Learner Permit.pdf" at bounding box center [498, 248] width 446 height 14
click at [281, 247] on input "Alloh Learner Permit.pdf" at bounding box center [282, 248] width 13 height 13
checkbox input "true"
click at [322, 303] on div "Select Documents to Move Alloh Learner Permit.pdf Move to Icon/Dropdown Arrow" at bounding box center [498, 265] width 485 height 126
click at [331, 290] on div "Move to" at bounding box center [482, 285] width 413 height 30
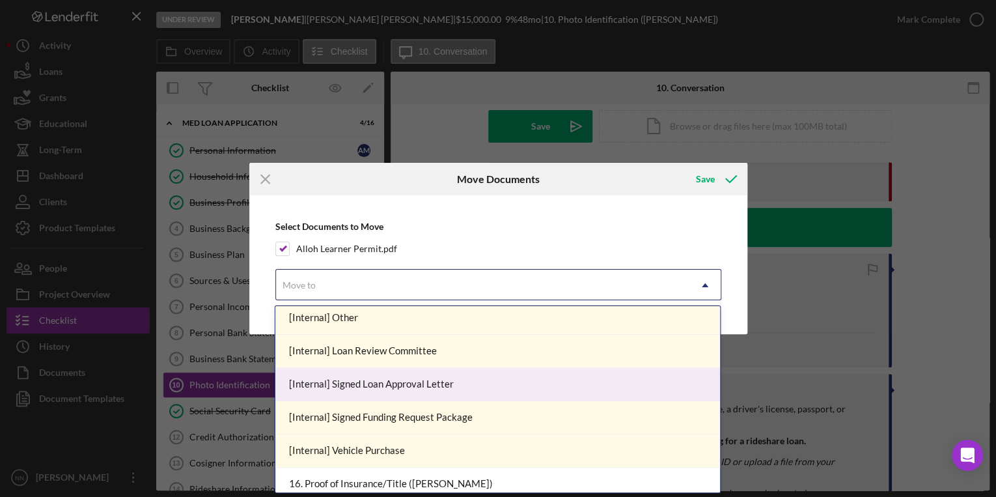
scroll to position [517, 0]
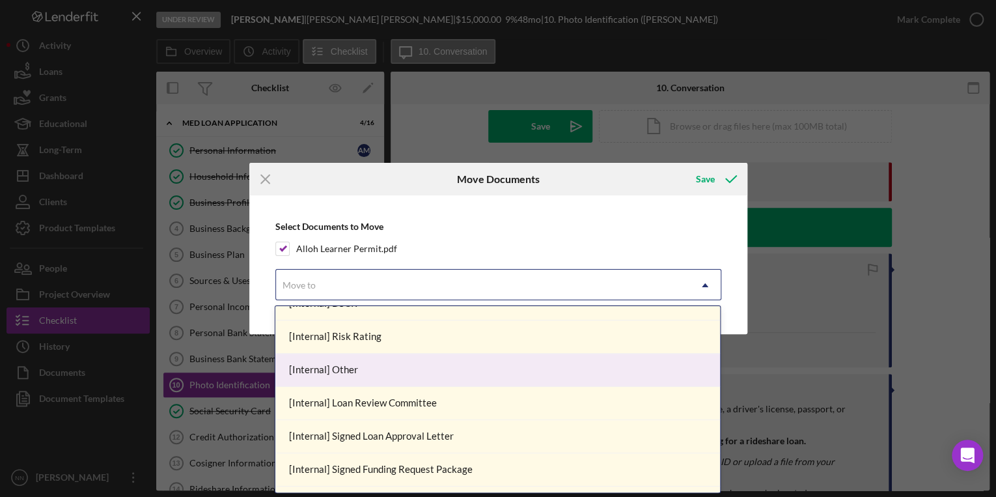
click at [360, 361] on div "[Internal] Other" at bounding box center [497, 369] width 445 height 33
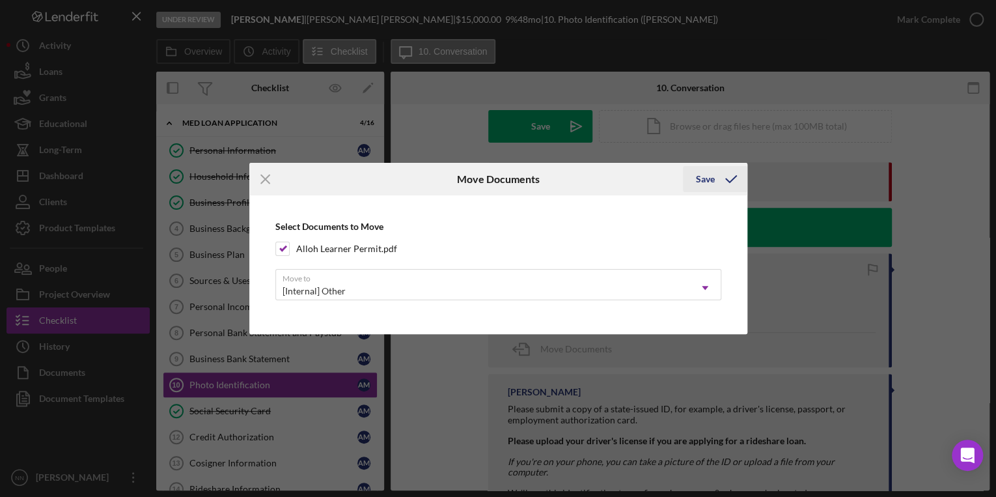
click at [717, 175] on icon "submit" at bounding box center [731, 179] width 33 height 33
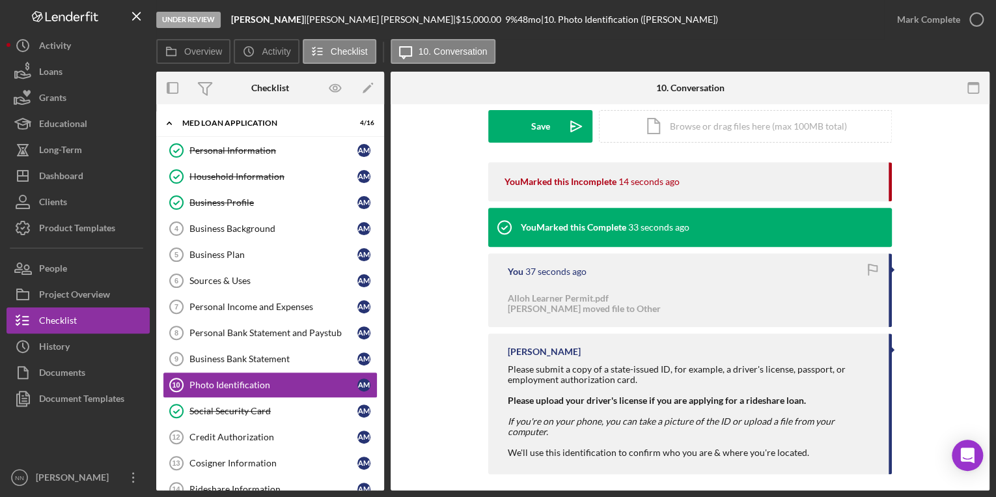
scroll to position [363, 0]
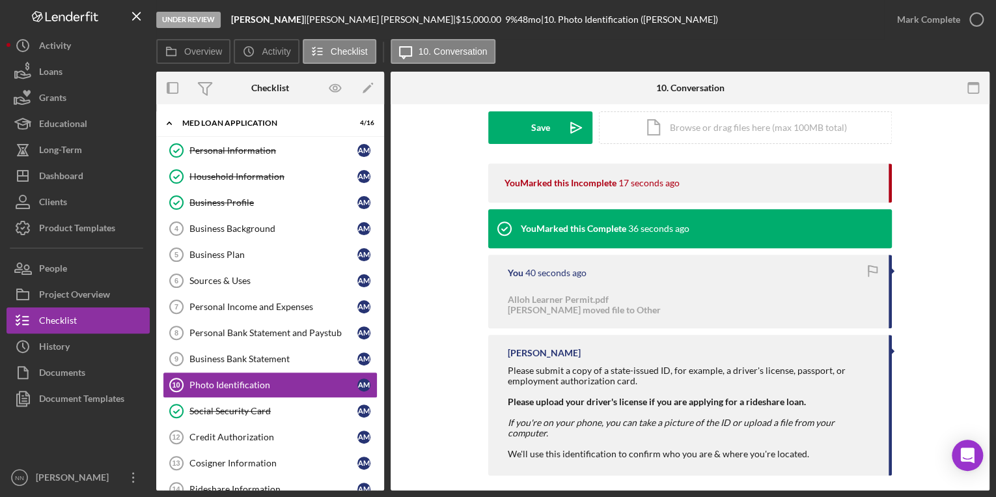
click at [868, 270] on icon "button" at bounding box center [872, 269] width 8 height 7
click at [752, 130] on div "Icon/Document Browse or drag files here (max 100MB total) Tap to choose files o…" at bounding box center [745, 127] width 293 height 33
click at [728, 135] on div "Icon/Document Browse or drag files here (max 100MB total) Tap to choose files o…" at bounding box center [745, 127] width 293 height 33
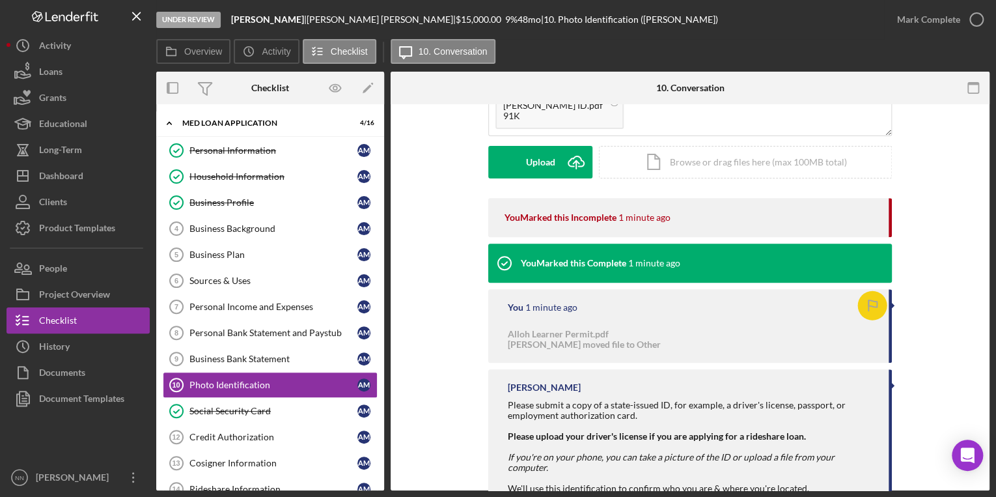
scroll to position [311, 0]
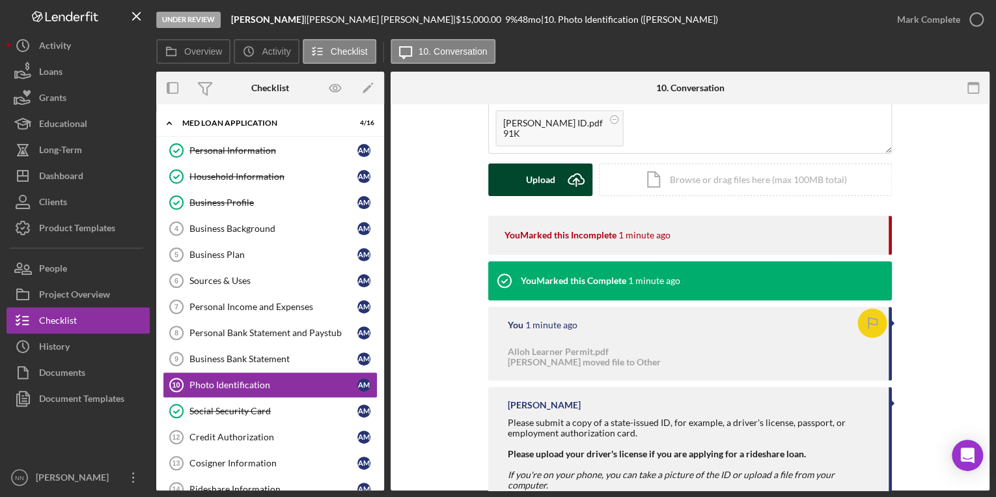
click at [526, 195] on div "Upload Icon/Upload Icon/Document Browse or drag files here (max 100MB total) Ta…" at bounding box center [690, 179] width 404 height 33
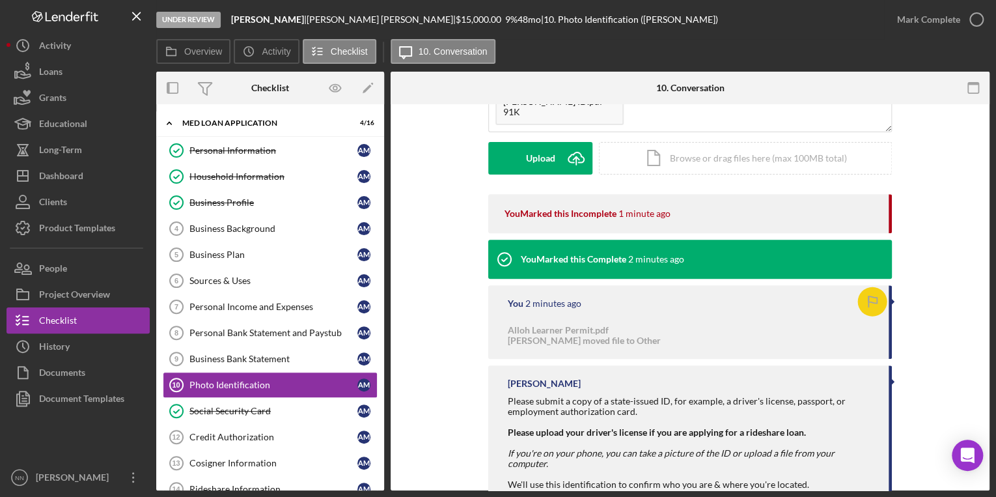
scroll to position [363, 0]
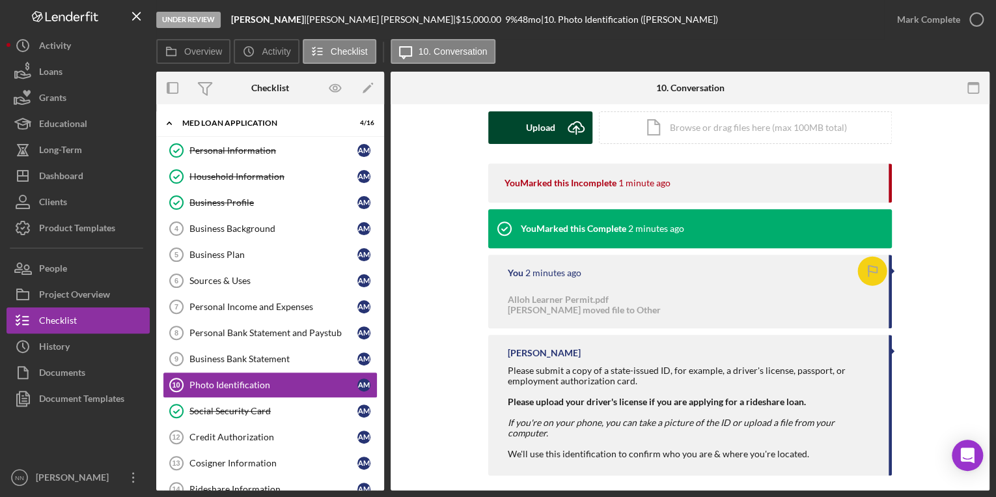
click at [528, 133] on div "Upload" at bounding box center [540, 127] width 29 height 33
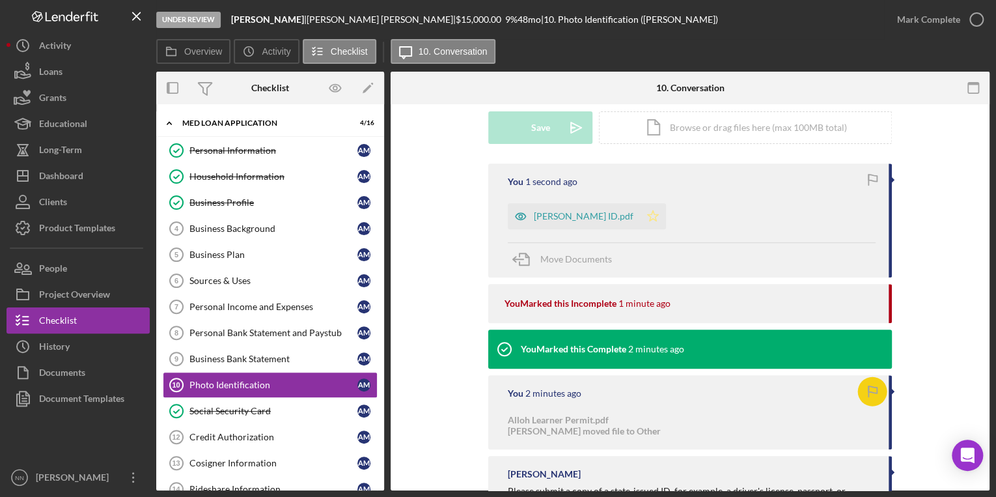
click at [646, 214] on icon "Icon/Star" at bounding box center [653, 216] width 26 height 26
click at [974, 21] on icon "button" at bounding box center [976, 19] width 33 height 33
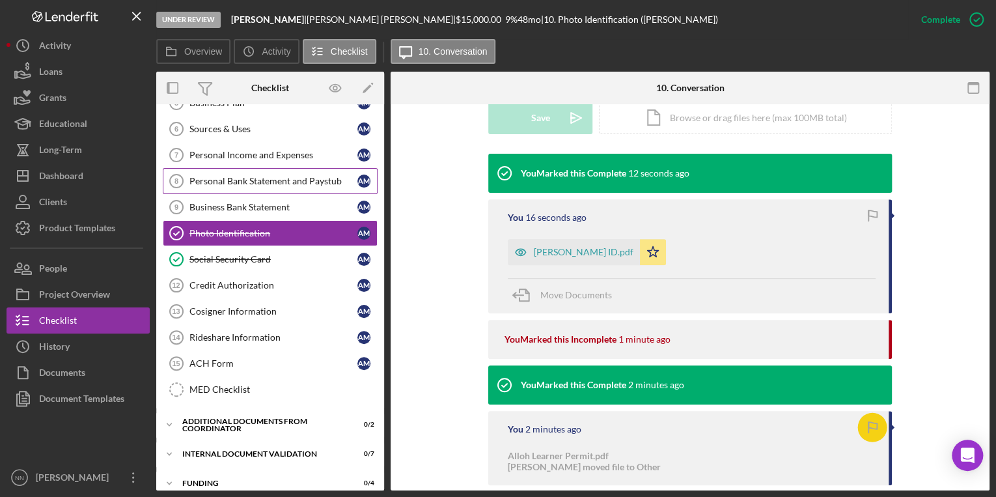
scroll to position [0, 0]
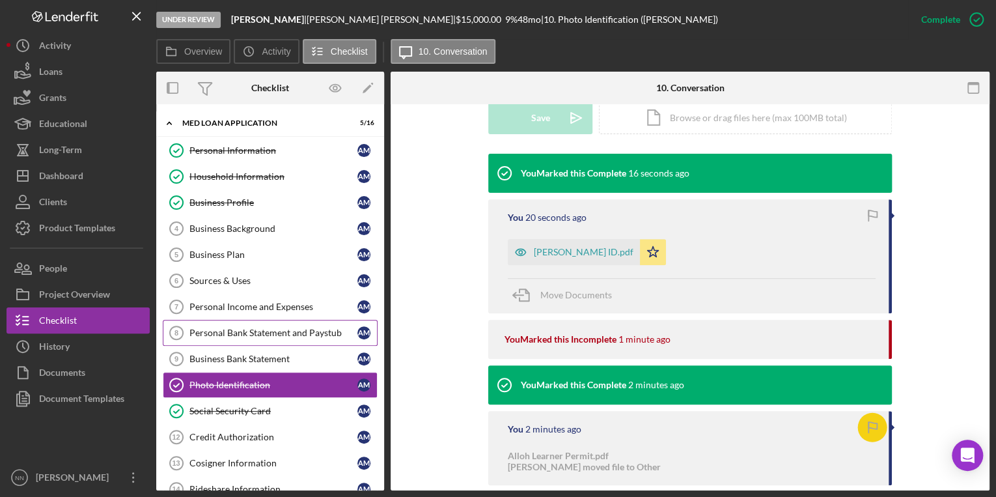
click at [254, 329] on div "Personal Bank Statement and Paystub" at bounding box center [273, 332] width 168 height 10
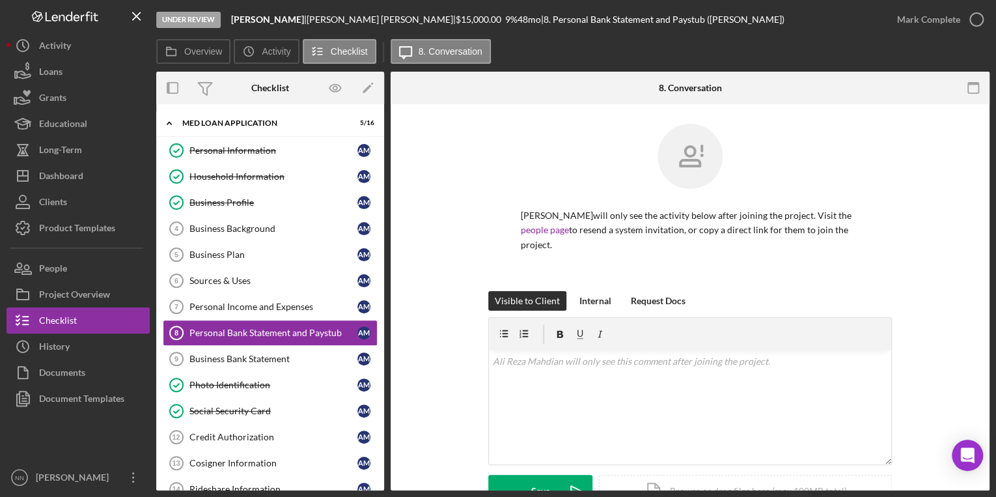
scroll to position [200, 0]
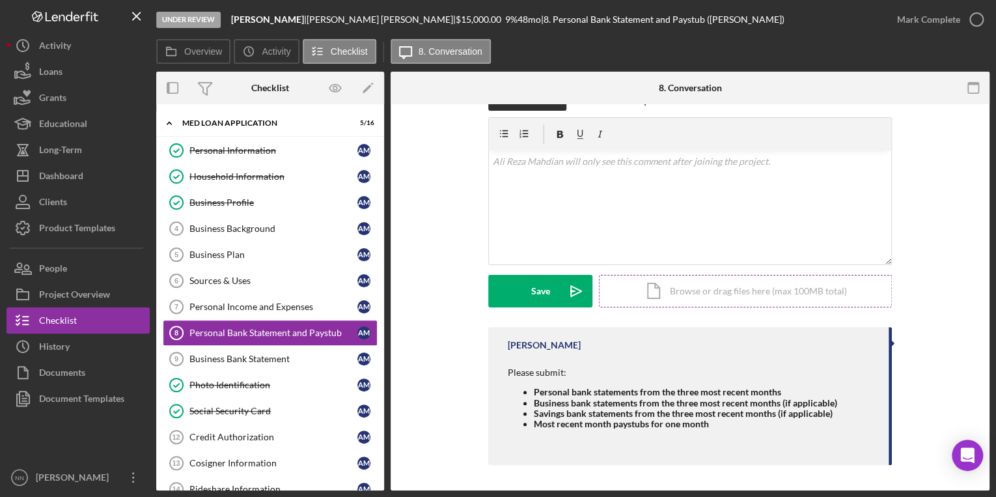
click at [659, 294] on div "Icon/Document Browse or drag files here (max 100MB total) Tap to choose files o…" at bounding box center [745, 291] width 293 height 33
click at [646, 290] on div "Icon/Document Browse or drag files here (max 100MB total) Tap to choose files o…" at bounding box center [745, 291] width 293 height 33
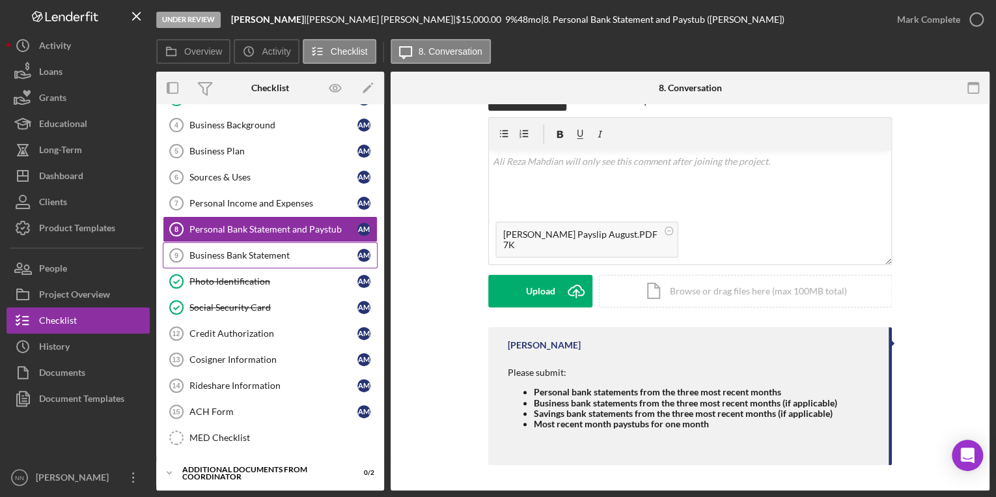
scroll to position [247, 0]
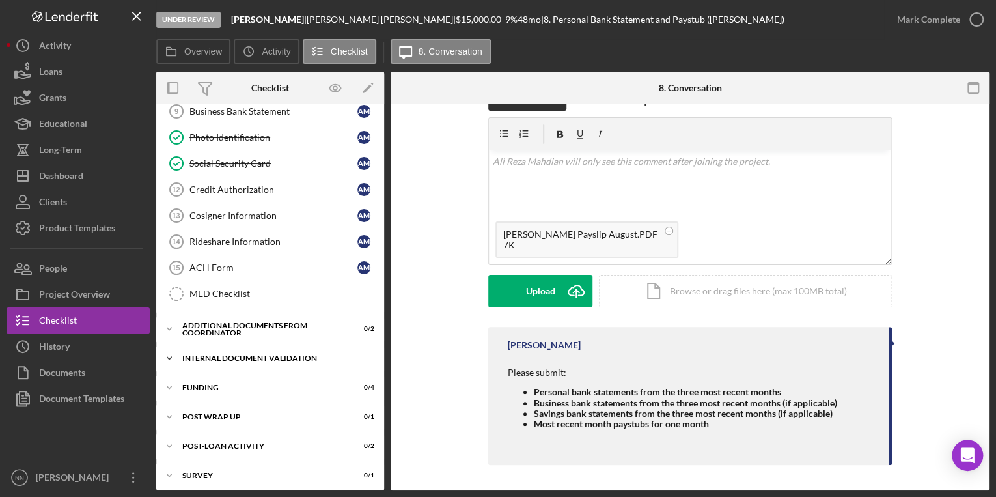
click at [213, 354] on div "Internal Document Validation" at bounding box center [274, 358] width 185 height 8
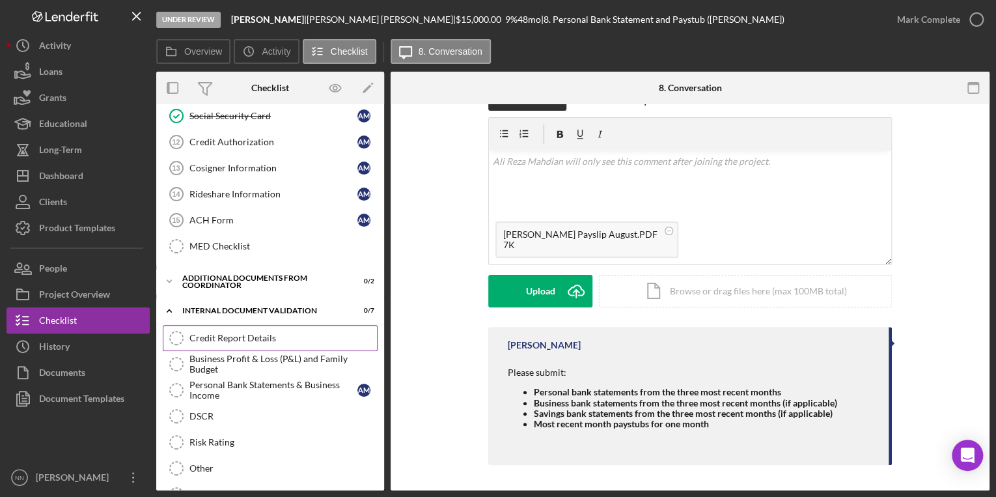
scroll to position [351, 0]
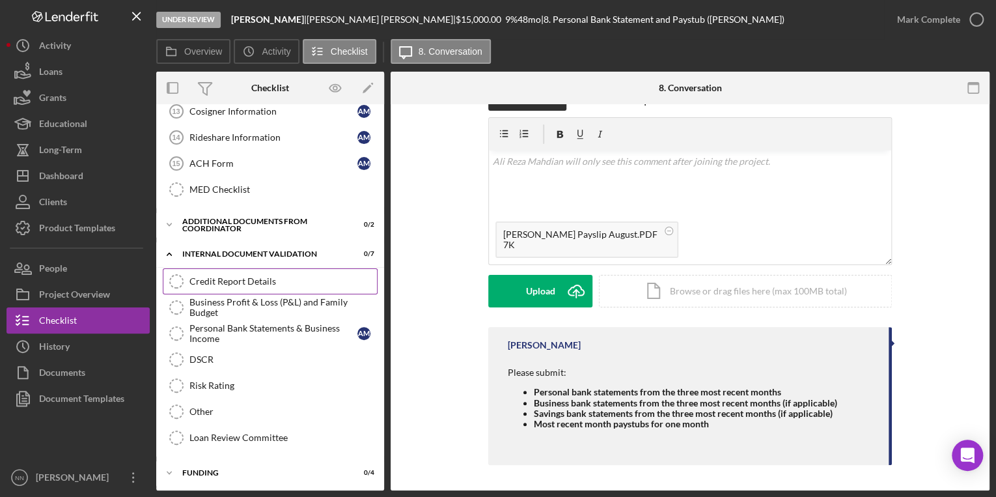
click at [226, 281] on div "Credit Report Details" at bounding box center [282, 281] width 187 height 10
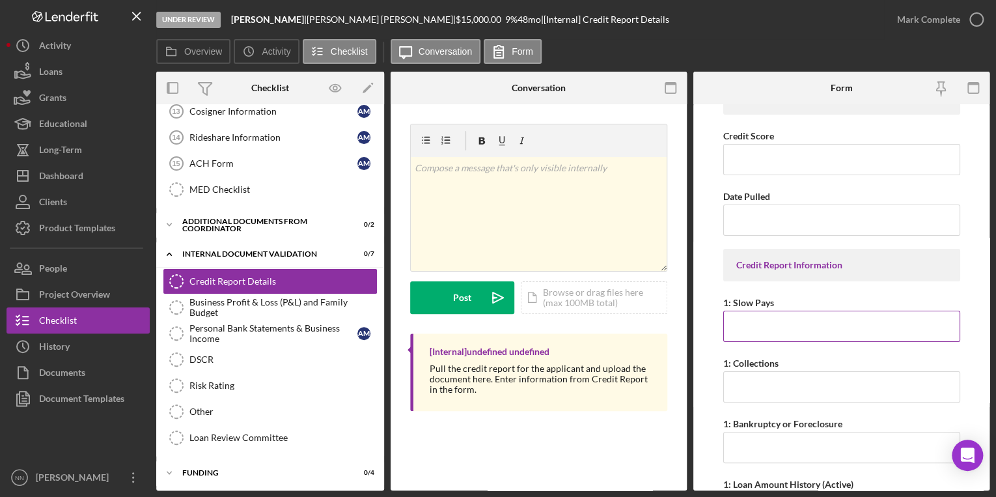
scroll to position [104, 0]
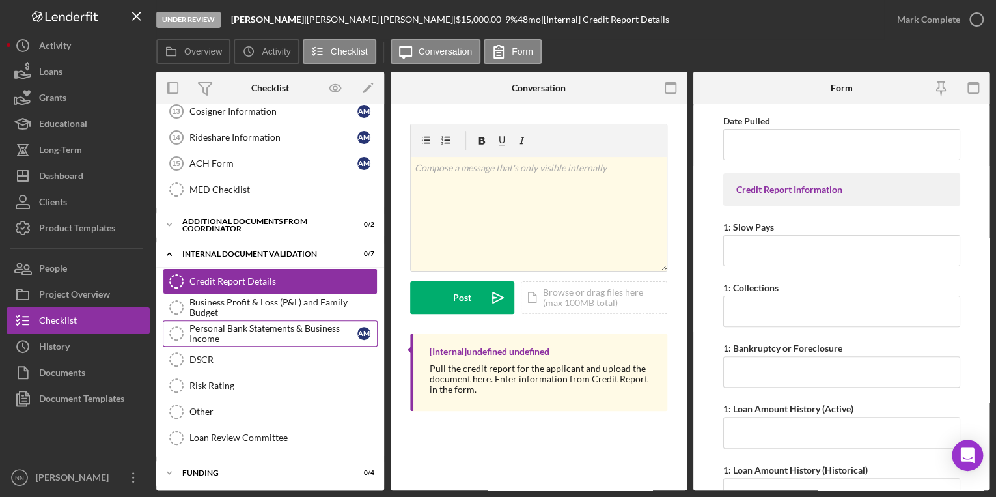
click at [240, 331] on div "Personal Bank Statements & Business Income" at bounding box center [273, 333] width 168 height 21
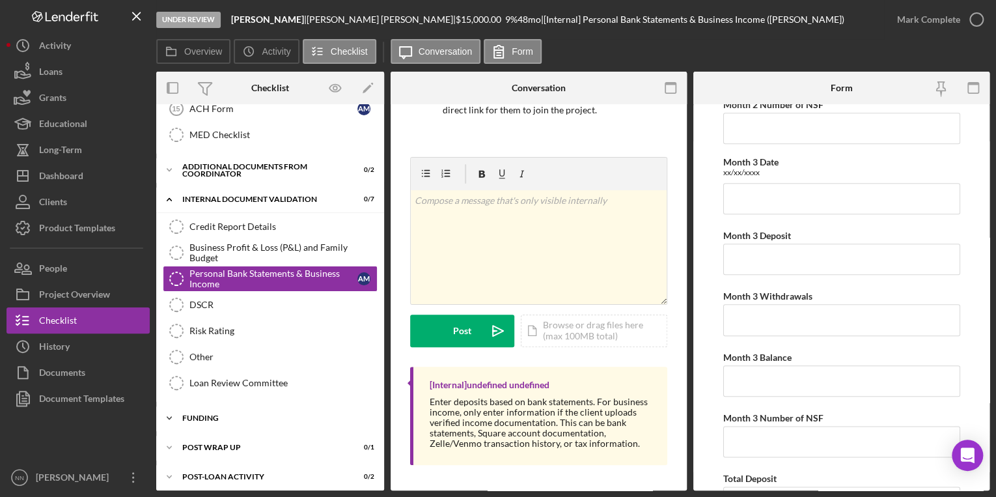
scroll to position [435, 0]
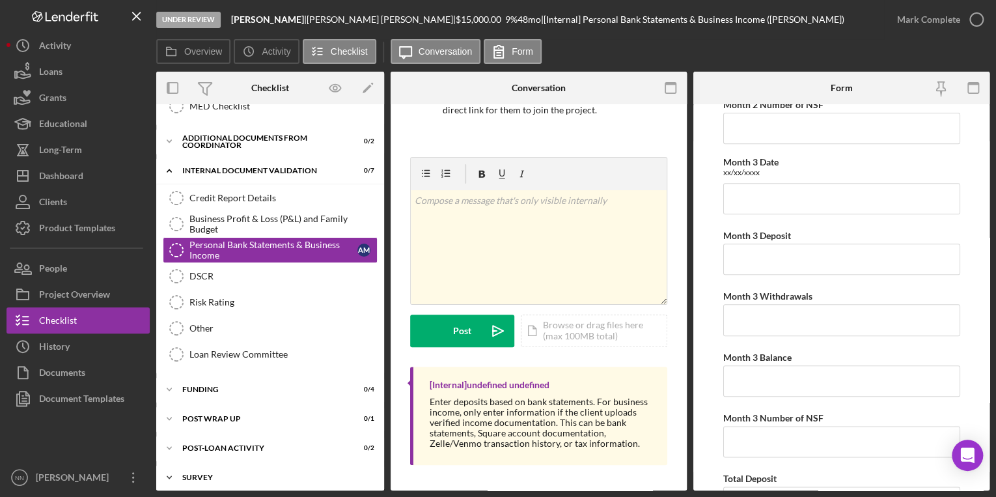
click at [211, 467] on div "Icon/Expander Survey 0 / 1" at bounding box center [270, 477] width 228 height 26
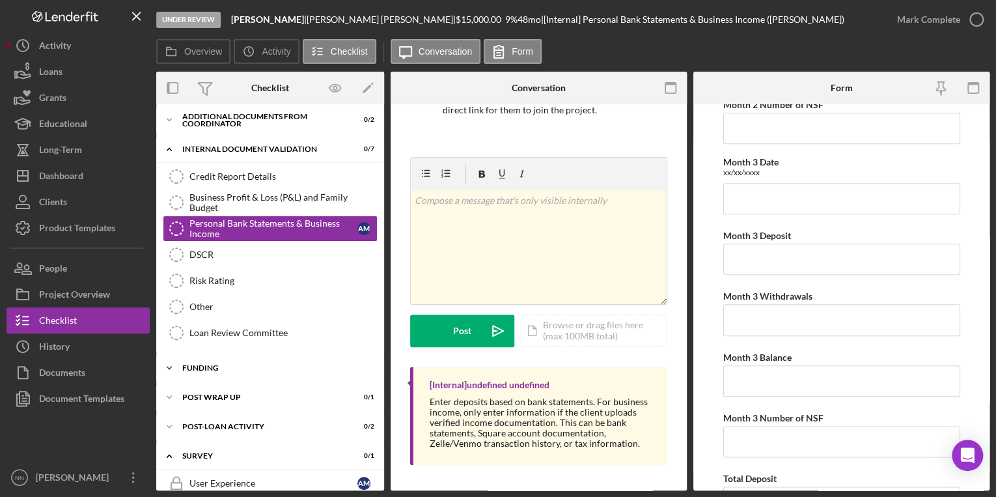
scroll to position [468, 0]
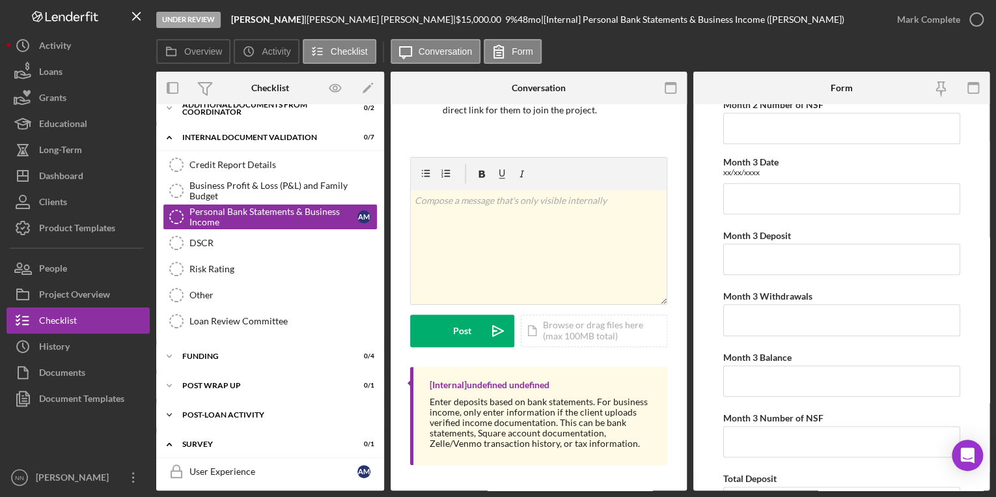
click at [242, 414] on div "Icon/Expander Post-Loan Activity 0 / 2" at bounding box center [270, 415] width 228 height 26
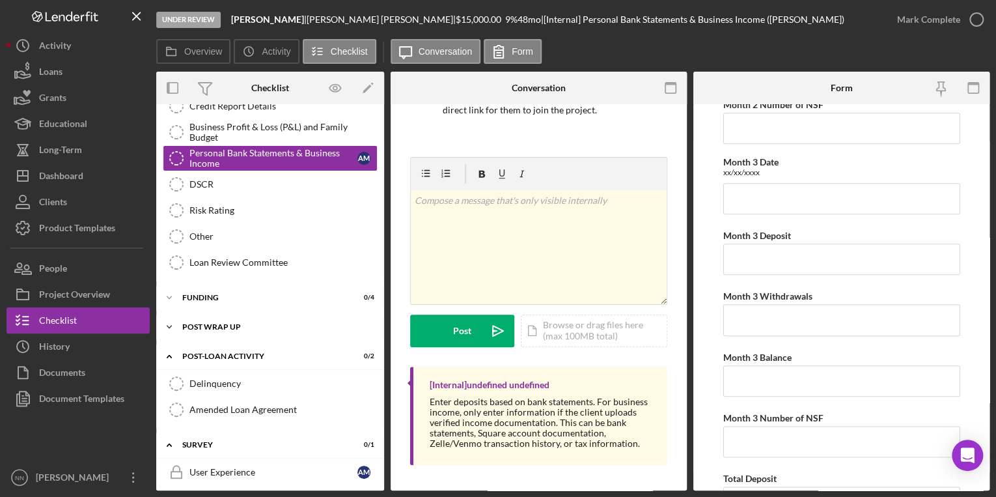
click at [229, 324] on div "Icon/Expander Post Wrap Up 0 / 1" at bounding box center [270, 327] width 228 height 26
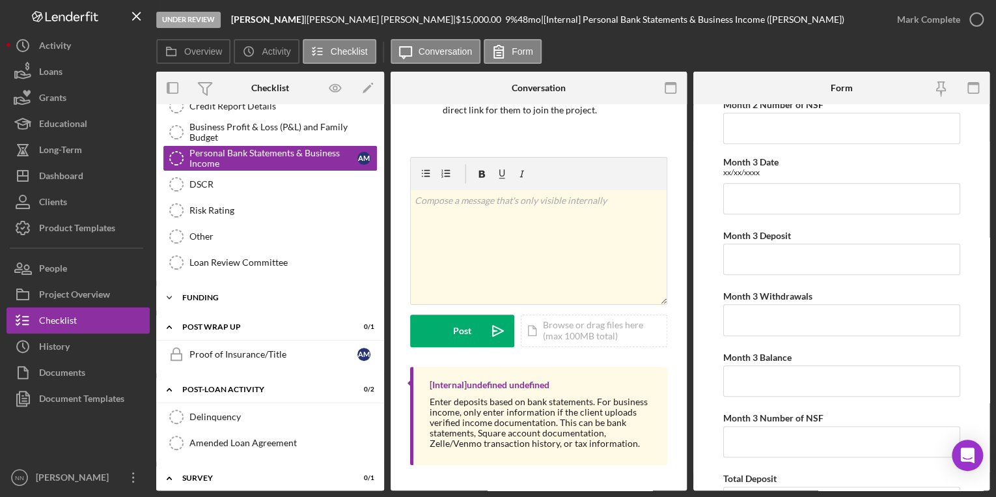
click at [229, 294] on div "Funding" at bounding box center [274, 298] width 185 height 8
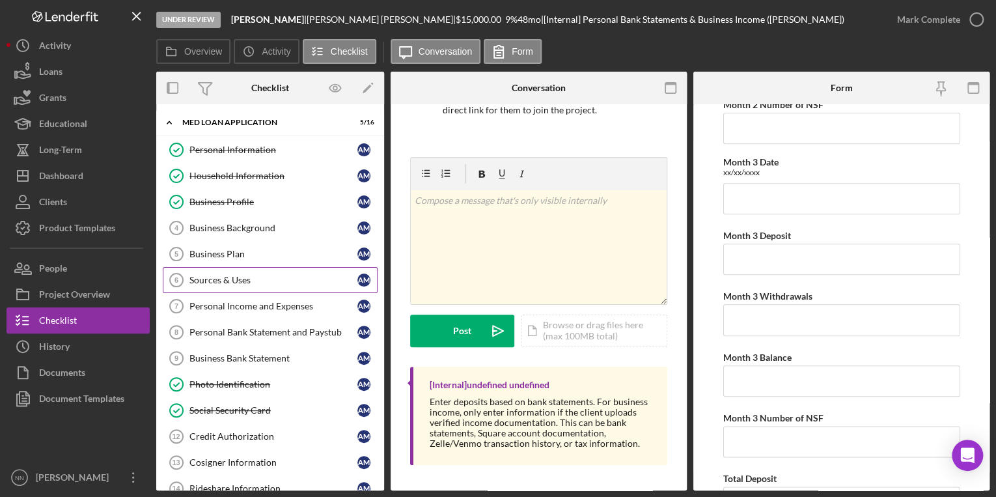
scroll to position [0, 0]
click at [252, 303] on div "Personal Income and Expenses" at bounding box center [273, 306] width 168 height 10
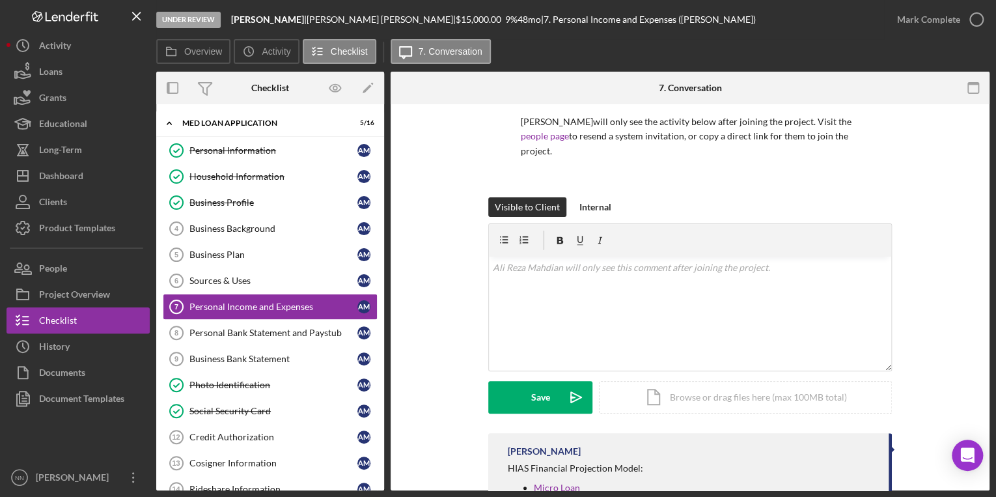
scroll to position [210, 0]
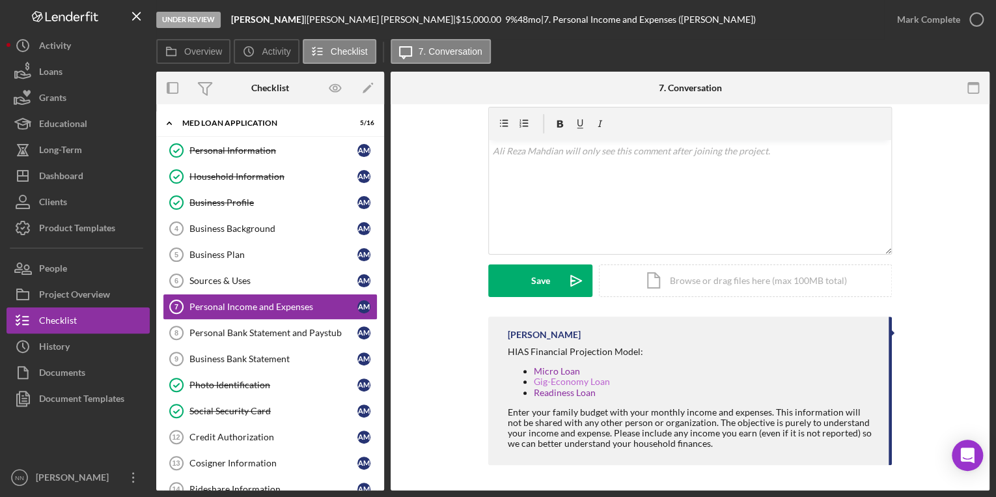
click at [573, 377] on link "Gig-Economy Loan" at bounding box center [572, 381] width 76 height 11
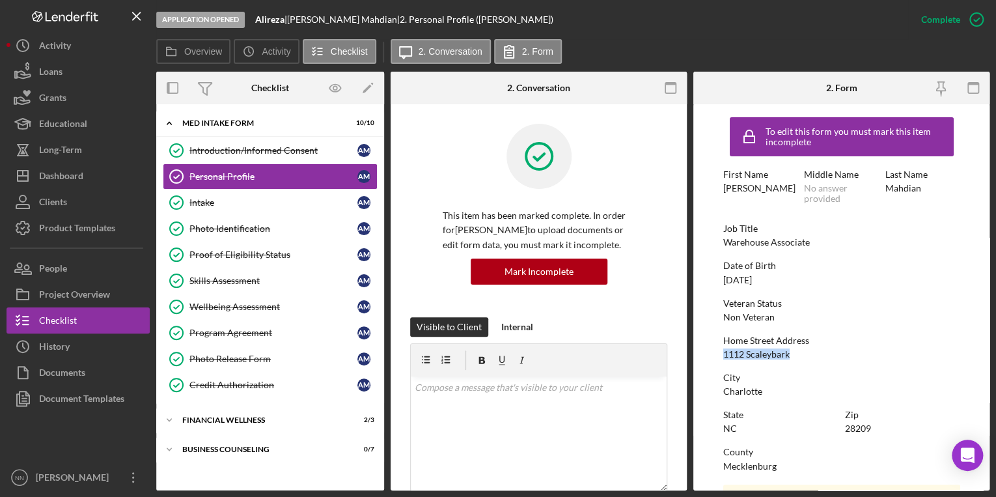
drag, startPoint x: 796, startPoint y: 357, endPoint x: 715, endPoint y: 348, distance: 81.1
click at [715, 348] on form "To edit this form you must mark this item incomplete First Name [PERSON_NAME] M…" at bounding box center [841, 297] width 296 height 386
copy div "1112 Scaleybark"
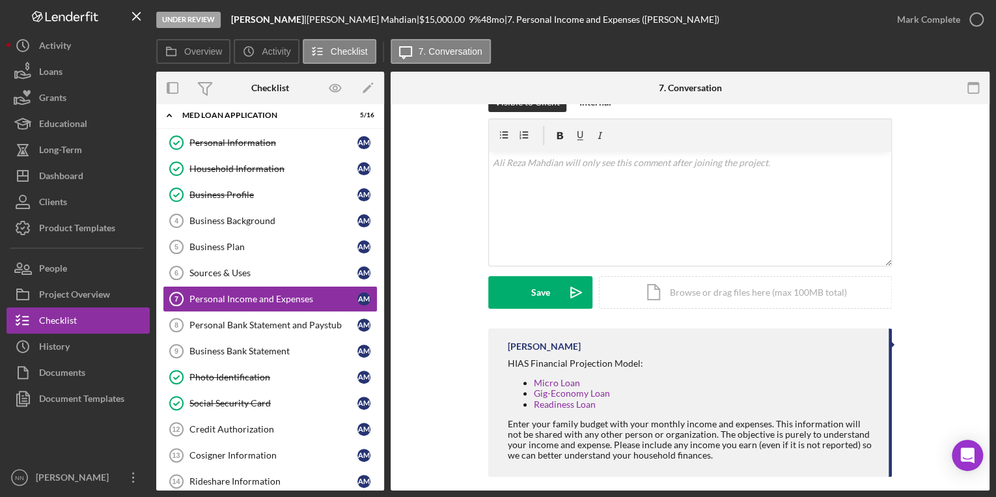
scroll to position [210, 0]
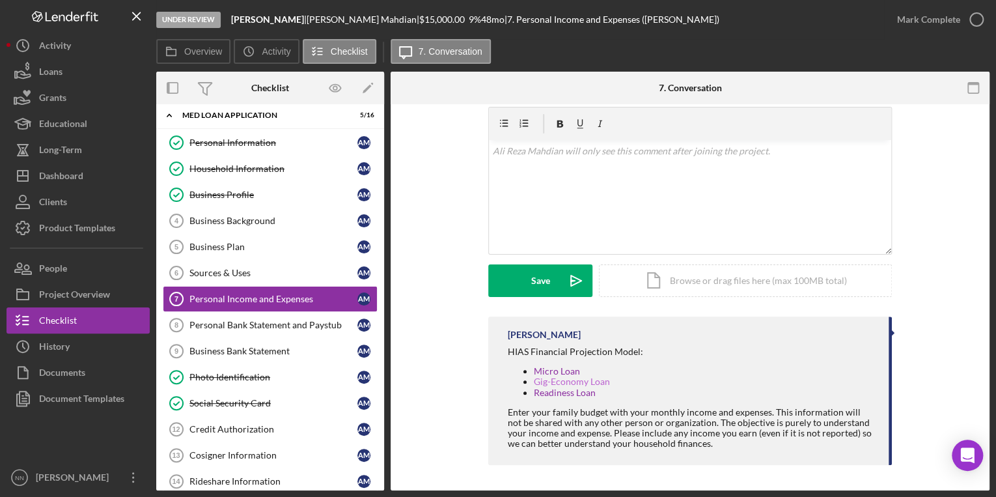
click at [590, 382] on link "Gig-Economy Loan" at bounding box center [572, 381] width 76 height 11
